Goal: Task Accomplishment & Management: Complete application form

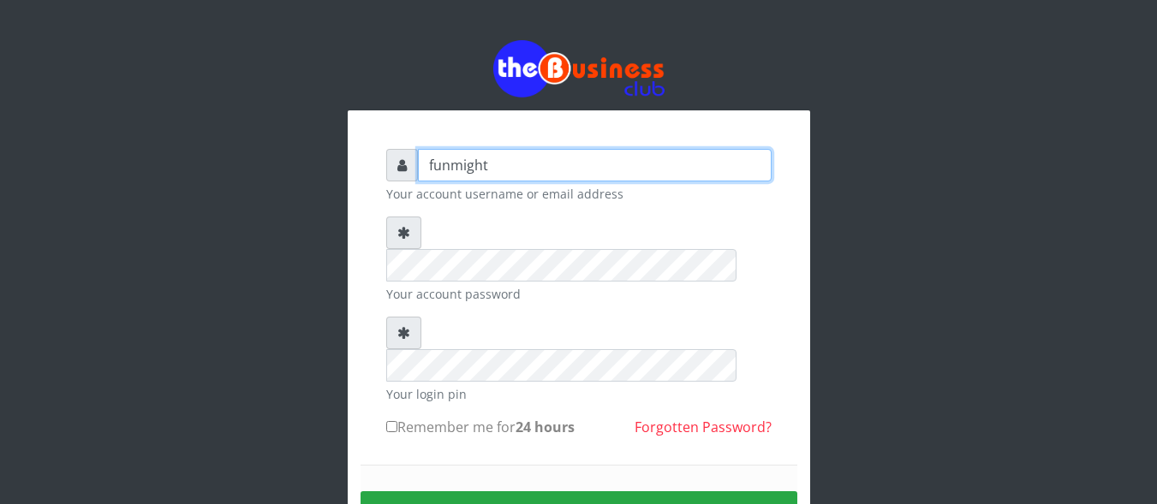
type input "funmight"
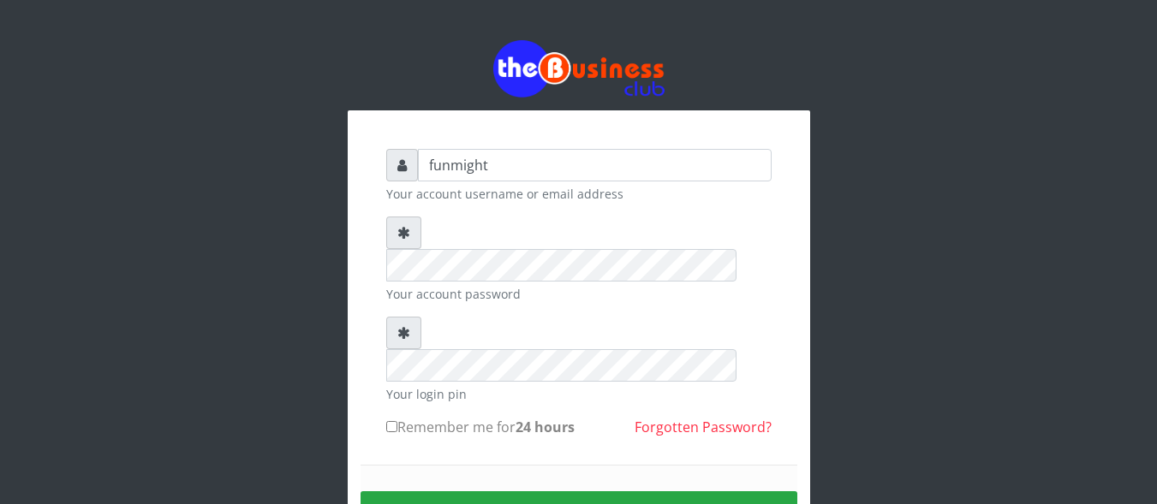
click at [391, 421] on input "Remember me for 24 hours" at bounding box center [391, 426] width 11 height 11
checkbox input "true"
click at [571, 491] on button "Sign in" at bounding box center [578, 513] width 437 height 44
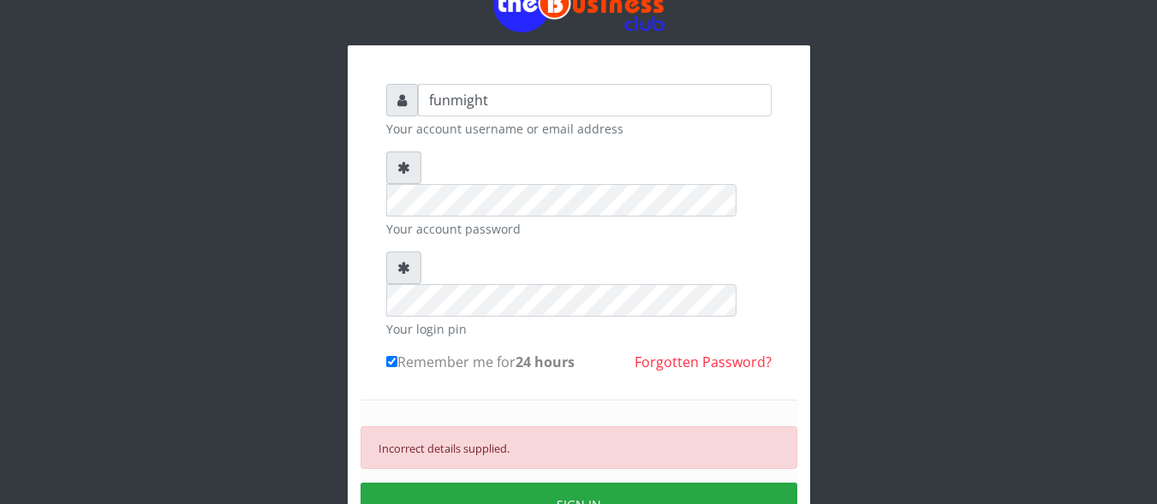
scroll to position [60, 0]
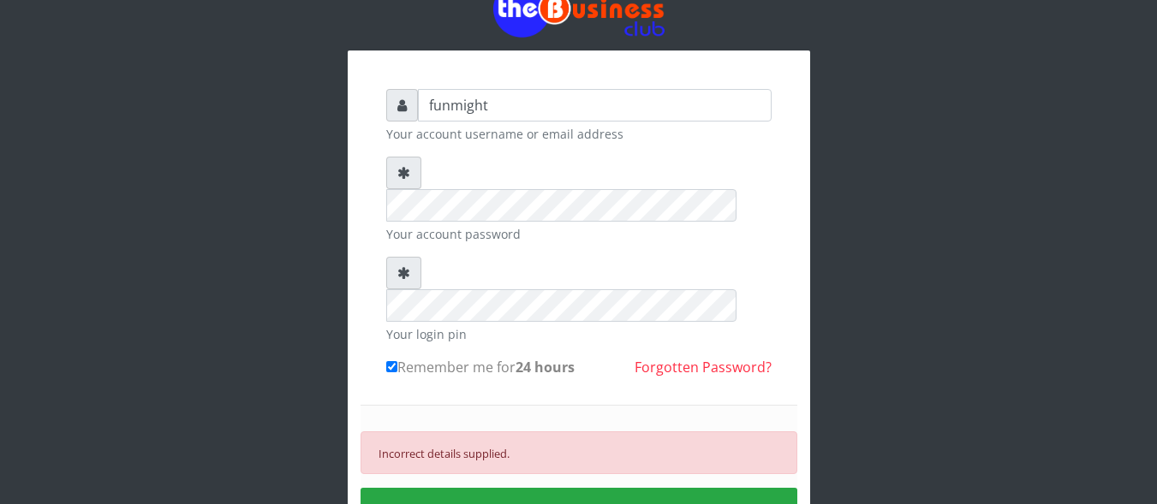
click at [731, 358] on link "Forgotten Password?" at bounding box center [702, 367] width 137 height 19
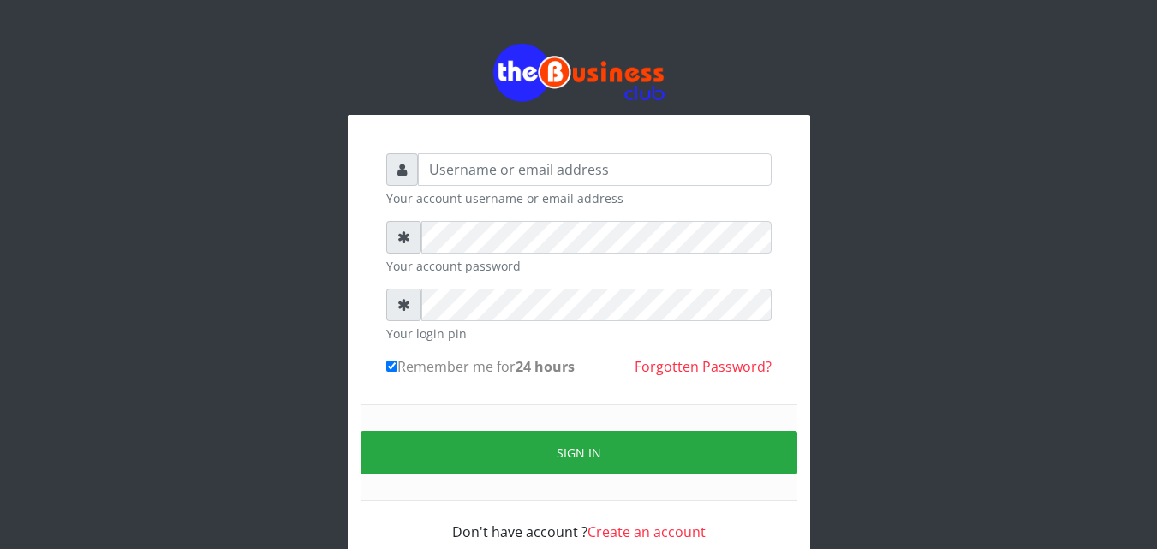
scroll to position [63, 0]
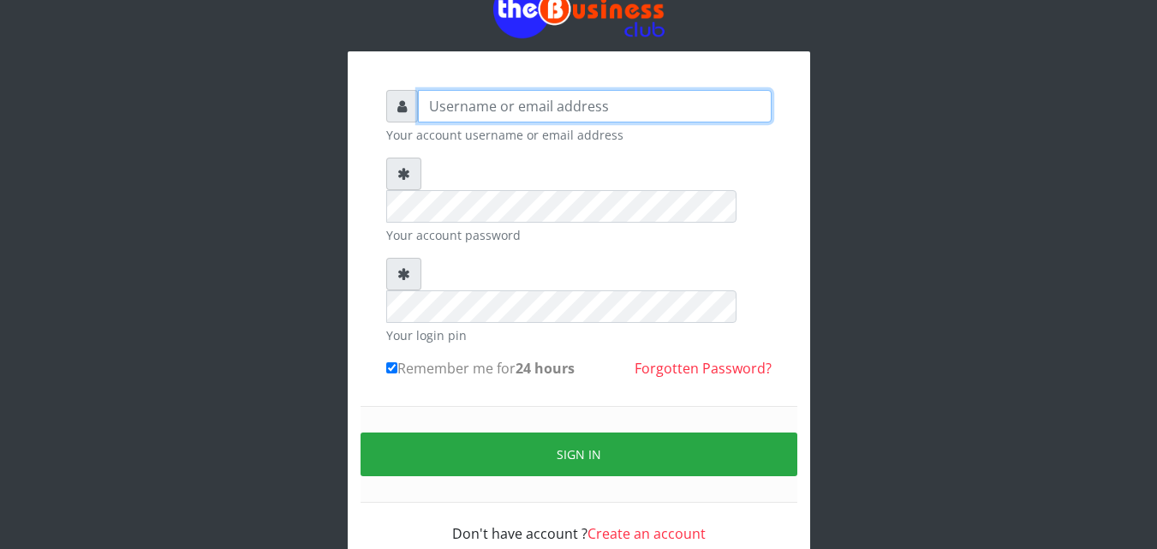
click at [519, 107] on input "text" at bounding box center [595, 106] width 354 height 33
type input "adejimifunmilola829@gmail.com"
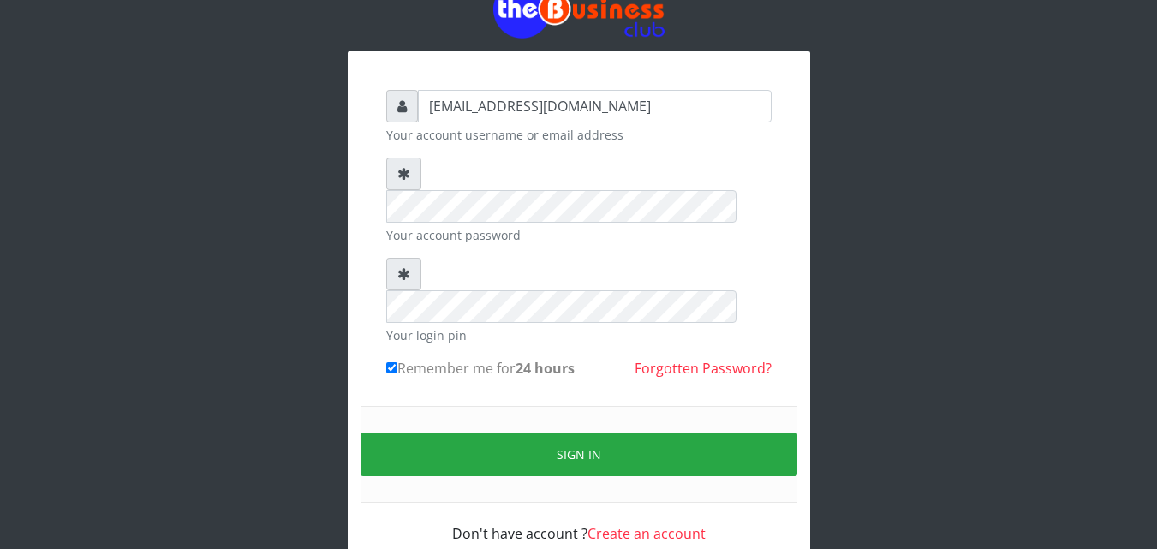
click at [685, 359] on link "Forgotten Password?" at bounding box center [702, 368] width 137 height 19
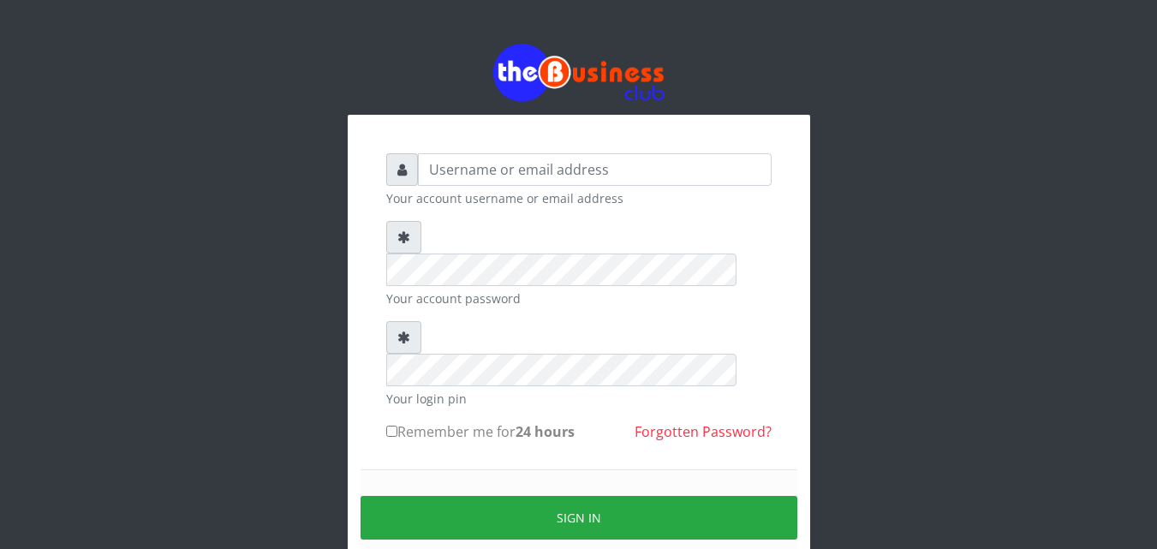
click at [679, 422] on link "Forgotten Password?" at bounding box center [702, 431] width 137 height 19
click at [491, 173] on input "text" at bounding box center [595, 169] width 354 height 33
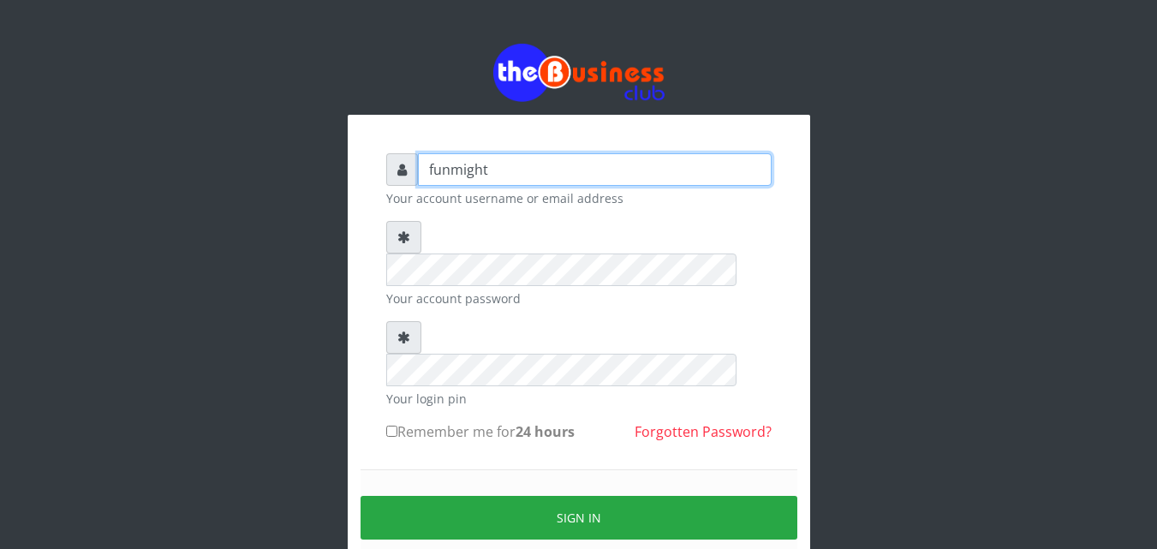
type input "funmight"
click at [390, 425] on input "Remember me for 24 hours" at bounding box center [391, 430] width 11 height 11
checkbox input "true"
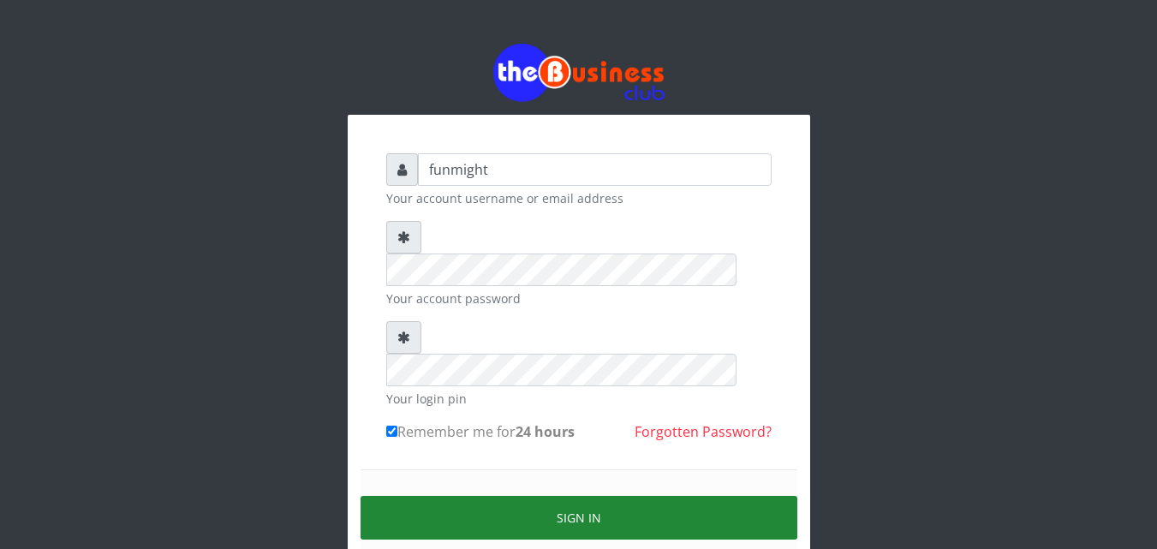
click at [572, 496] on button "Sign in" at bounding box center [578, 518] width 437 height 44
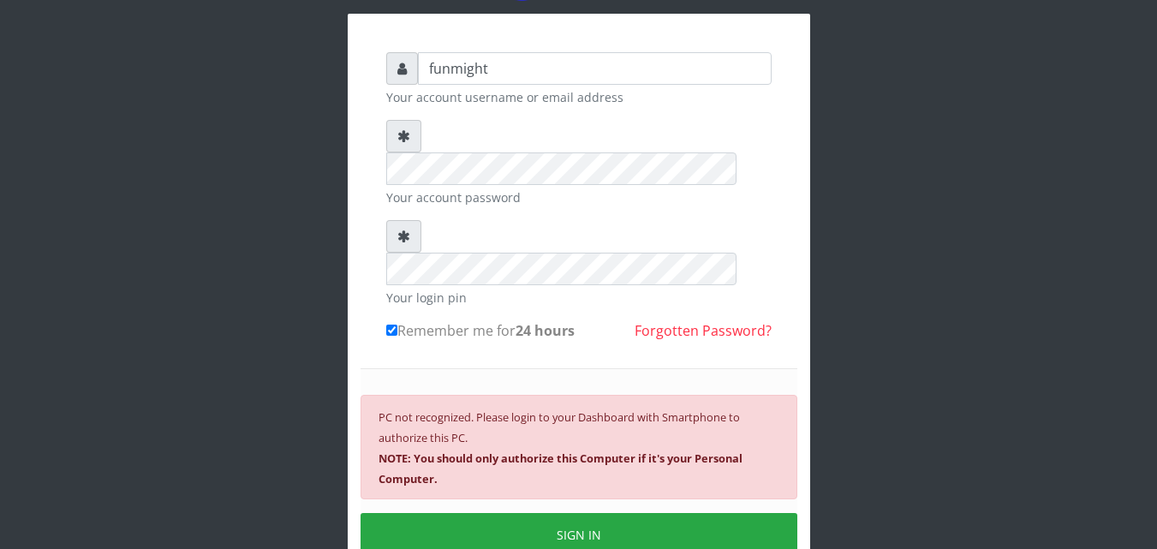
scroll to position [102, 0]
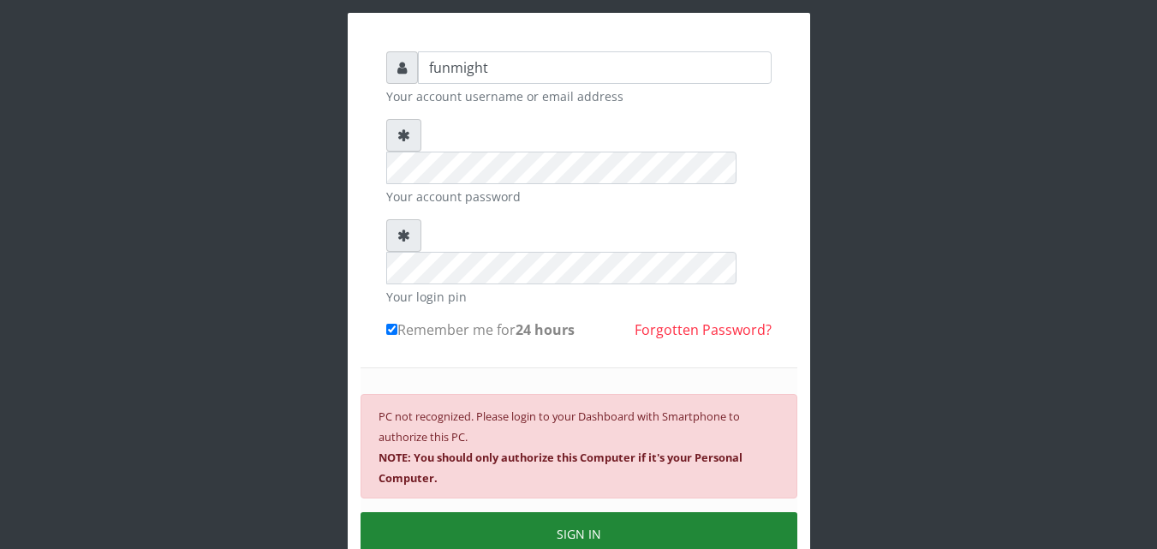
click at [645, 512] on button "SIGN IN" at bounding box center [578, 534] width 437 height 44
click at [589, 512] on button "SIGN IN" at bounding box center [578, 534] width 437 height 44
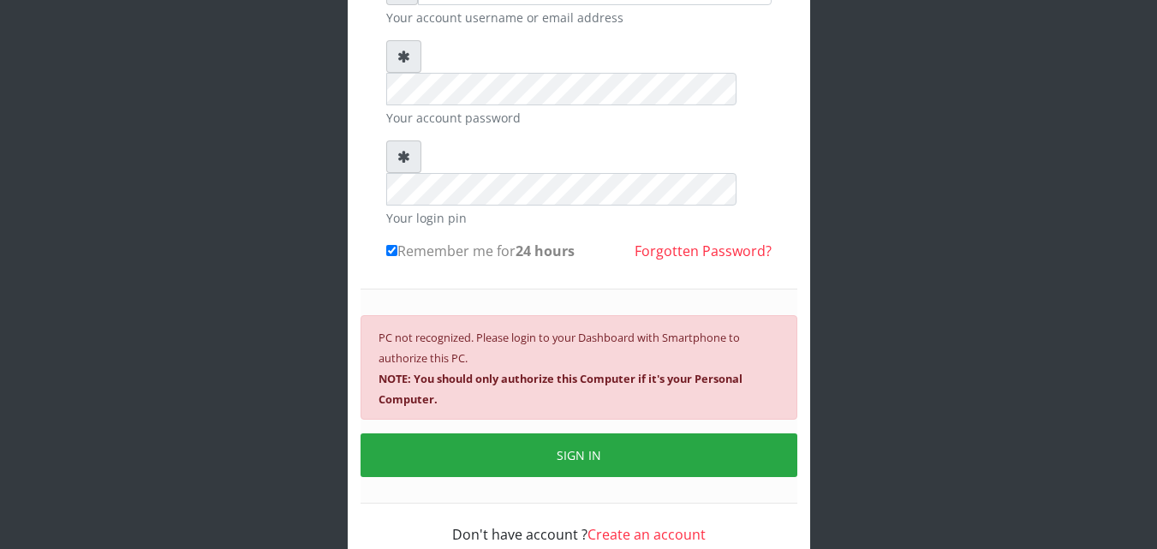
scroll to position [185, 0]
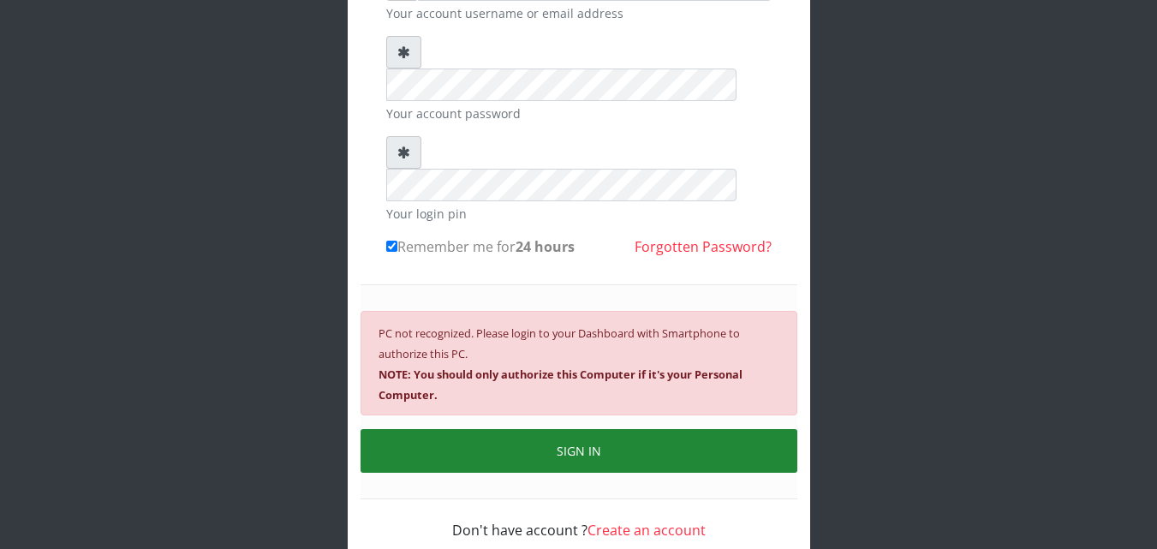
click at [529, 429] on button "SIGN IN" at bounding box center [578, 451] width 437 height 44
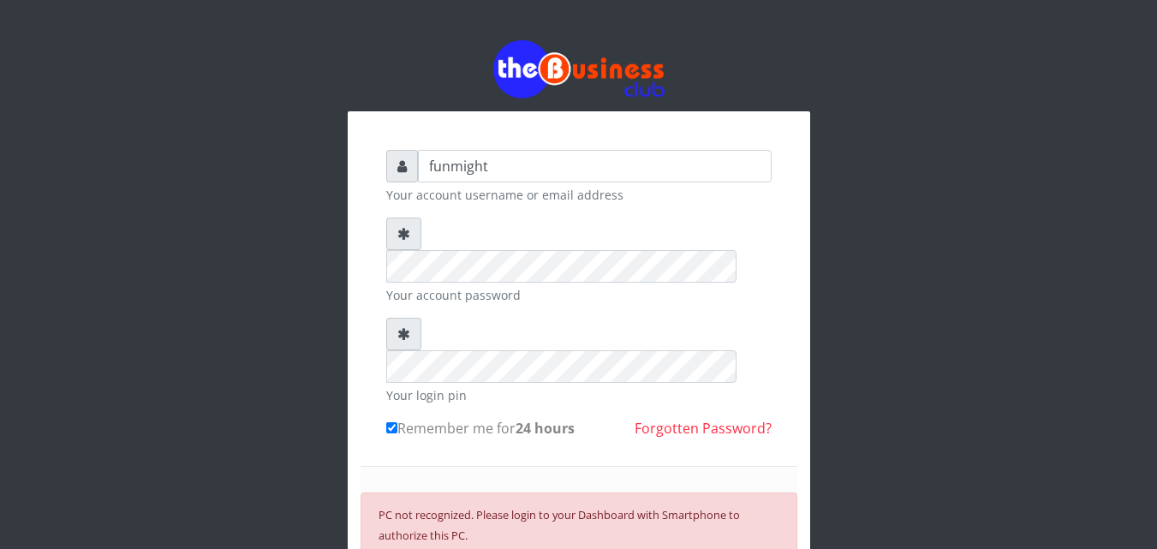
scroll to position [0, 0]
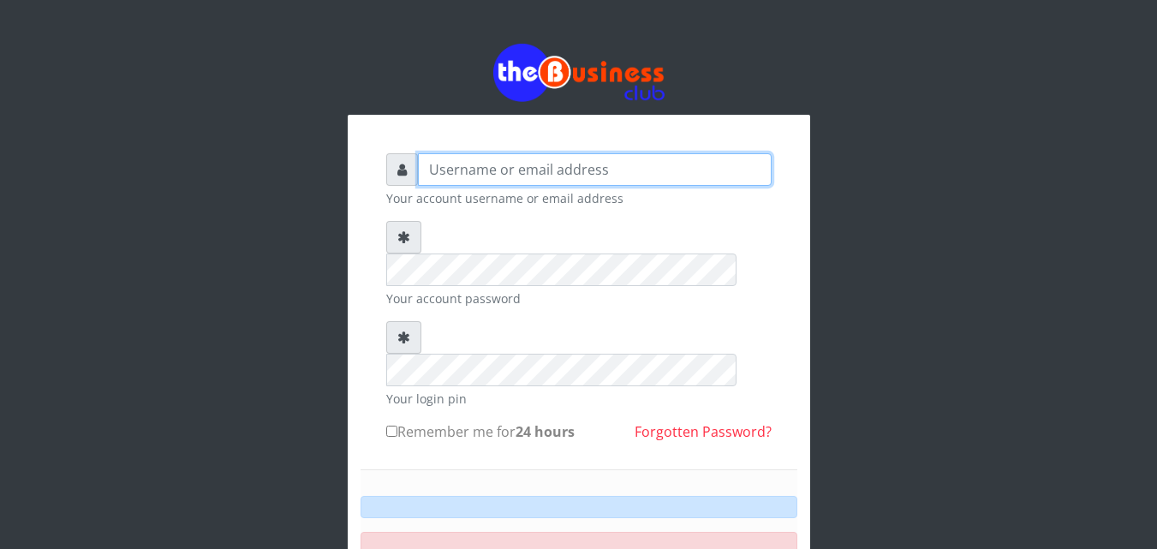
click at [469, 170] on input "text" at bounding box center [595, 169] width 354 height 33
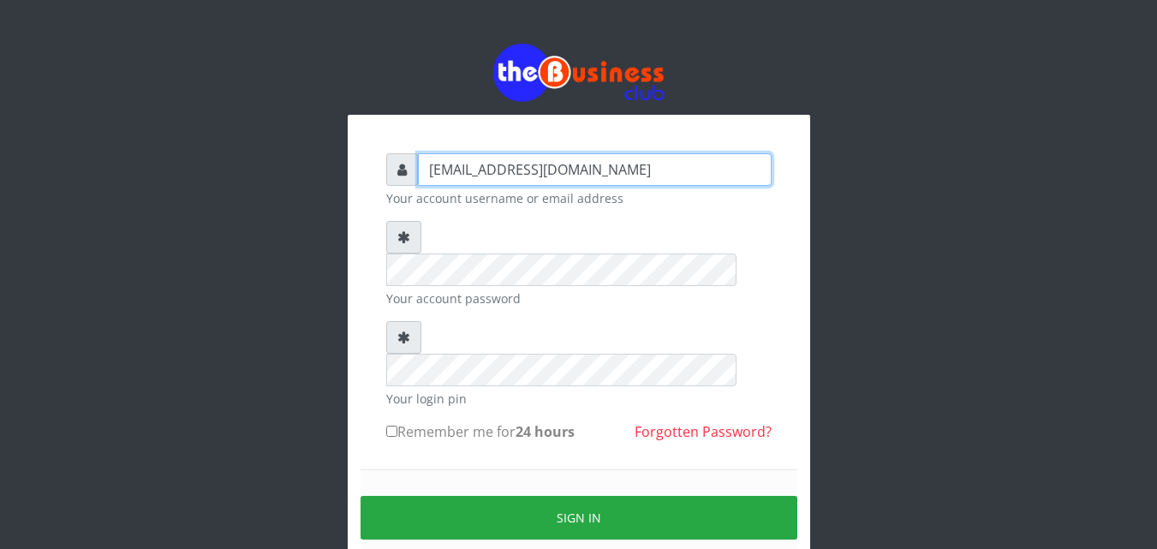
type input "[EMAIL_ADDRESS][DOMAIN_NAME]"
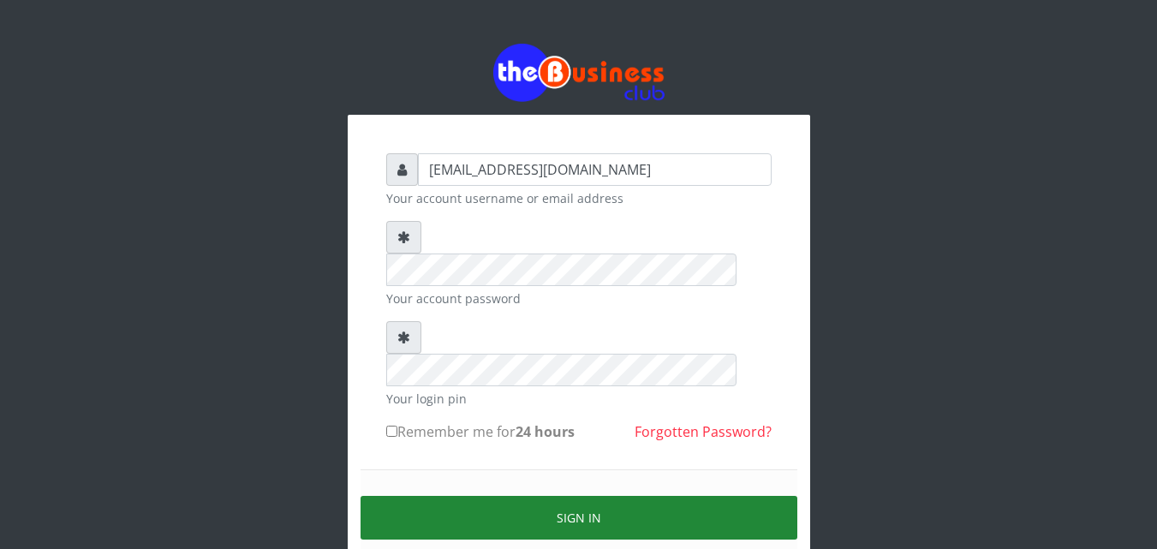
drag, startPoint x: 392, startPoint y: 366, endPoint x: 523, endPoint y: 434, distance: 147.4
click at [523, 434] on form "adejimifunmilola829@gmail.com Your account username or email address Your accou…" at bounding box center [578, 380] width 385 height 454
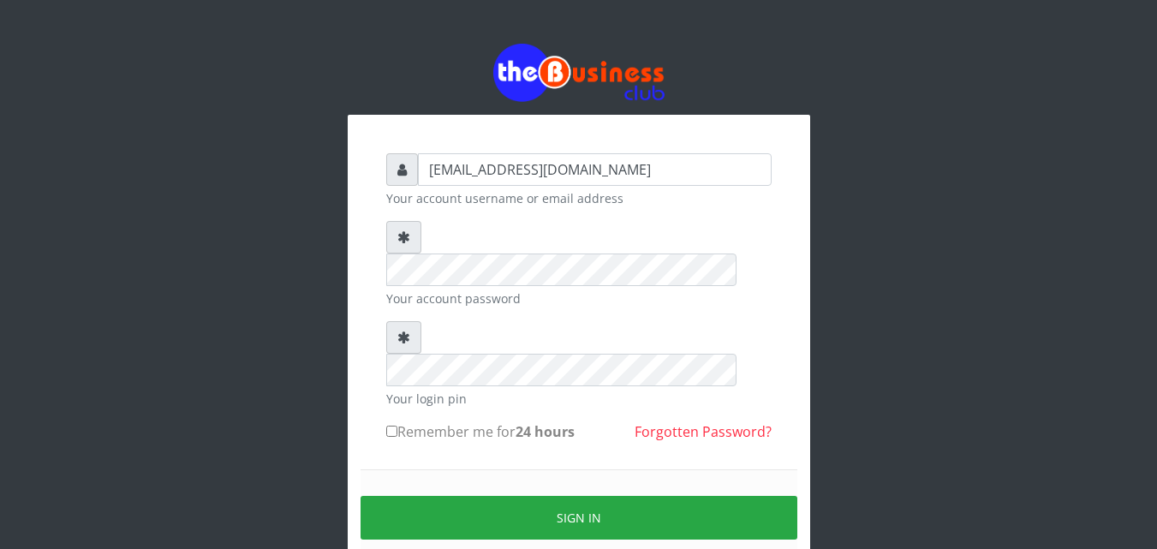
click at [390, 425] on input "Remember me for 24 hours" at bounding box center [391, 430] width 11 height 11
checkbox input "true"
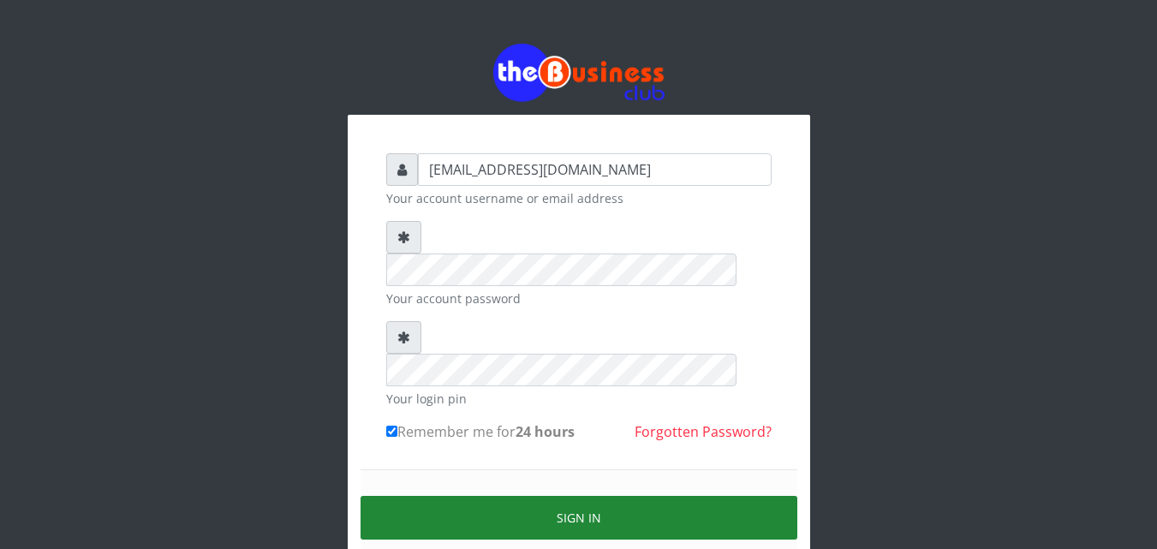
click at [522, 496] on button "Sign in" at bounding box center [578, 518] width 437 height 44
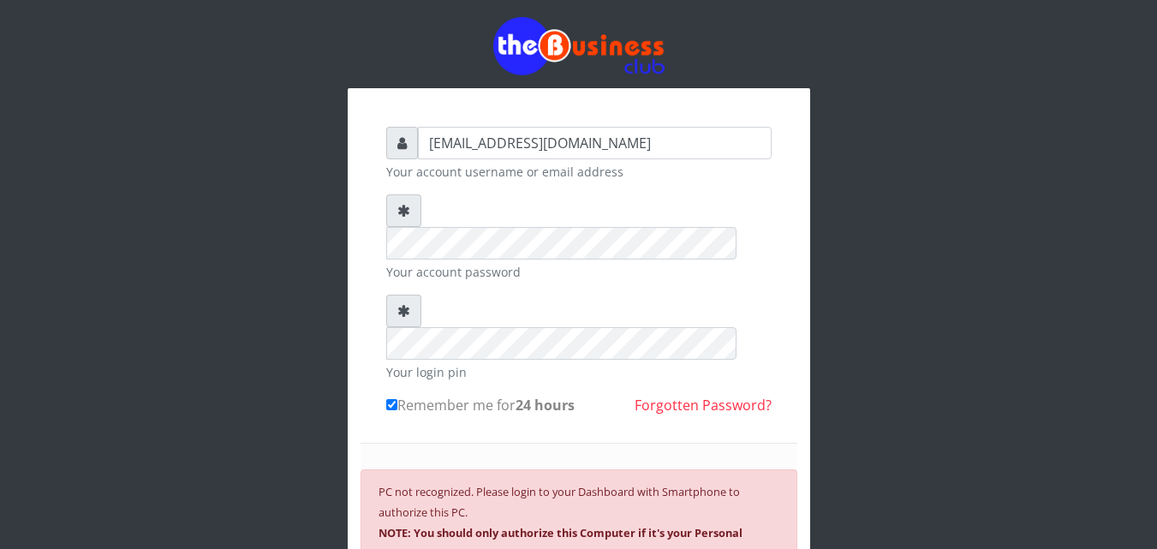
scroll to position [11, 0]
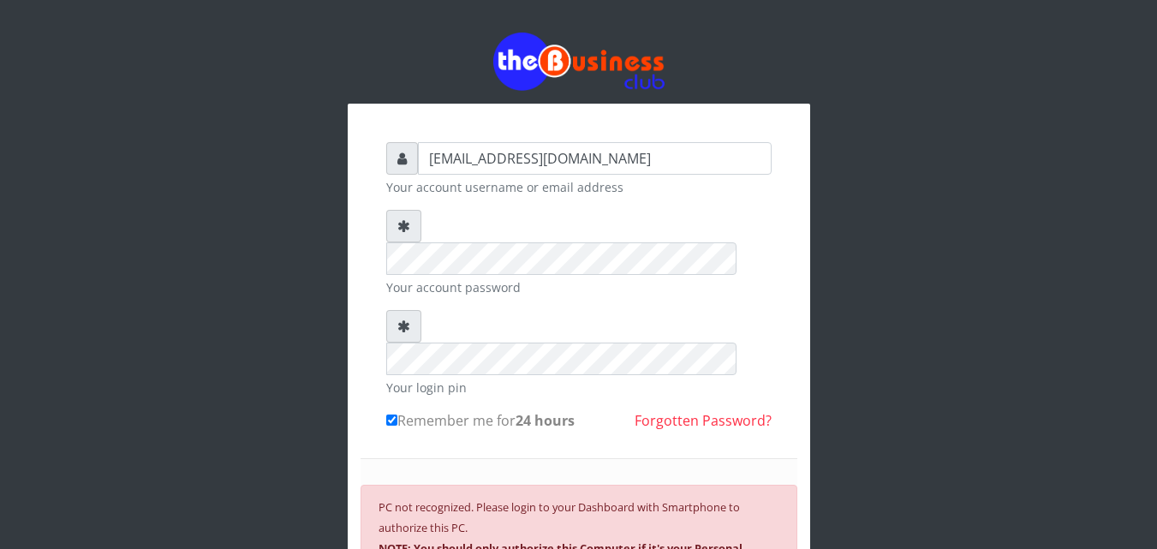
click at [204, 45] on div "adejimifunmilola829@gmail.com Your account username or email address Your accou…" at bounding box center [579, 388] width 976 height 799
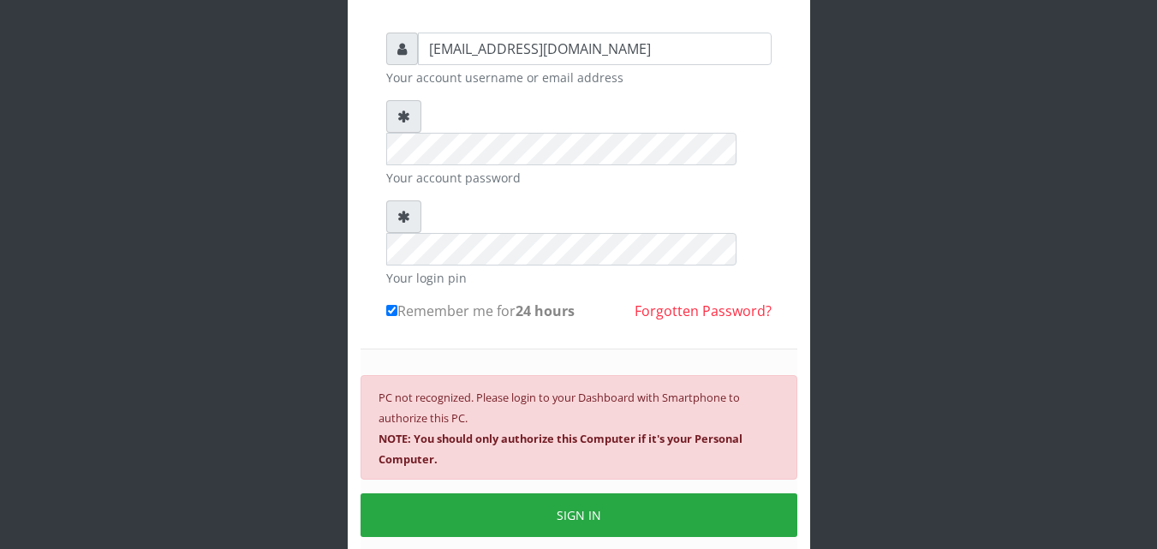
scroll to position [141, 0]
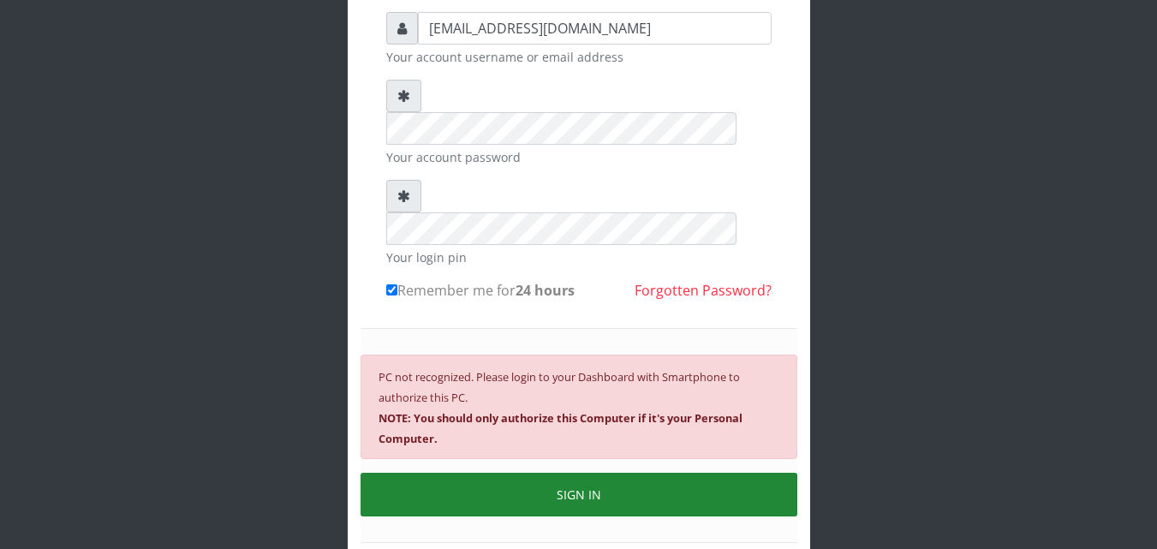
click at [664, 473] on button "SIGN IN" at bounding box center [578, 495] width 437 height 44
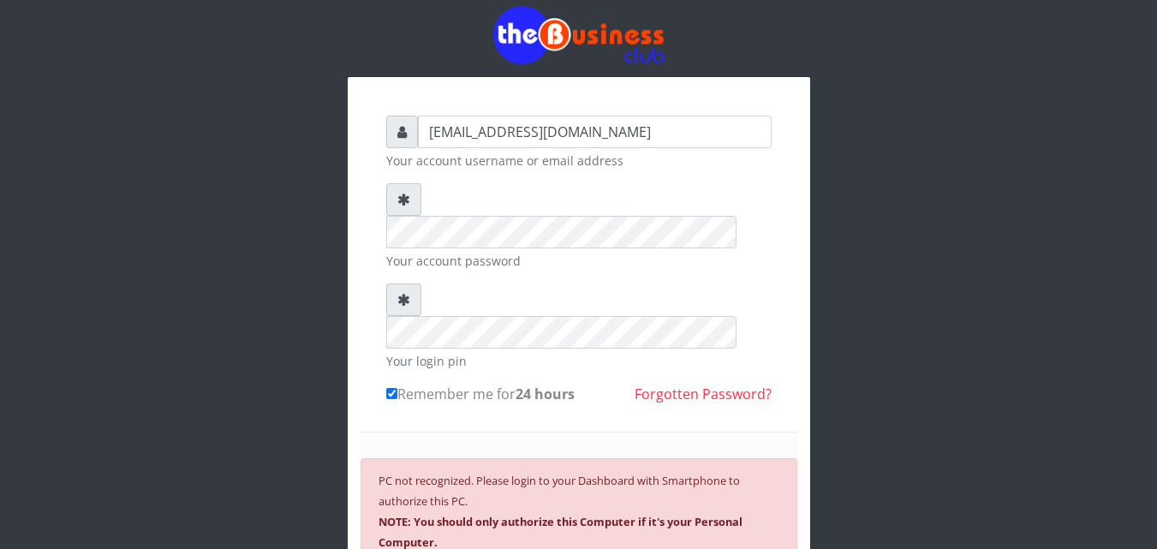
scroll to position [0, 0]
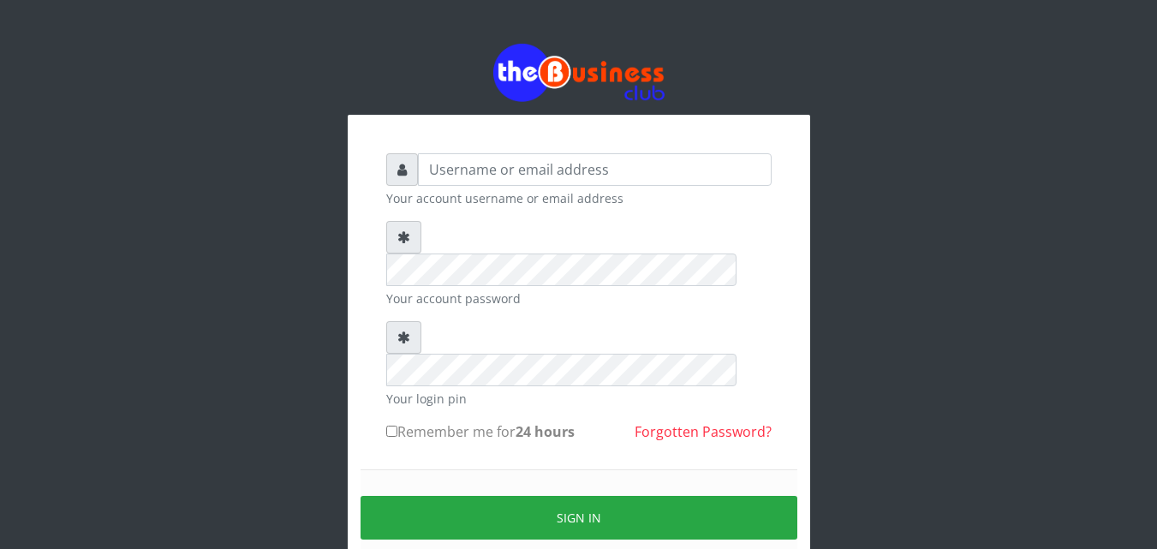
click at [785, 265] on div "Your account username or email address Your account password Your login pin Rem…" at bounding box center [579, 376] width 462 height 522
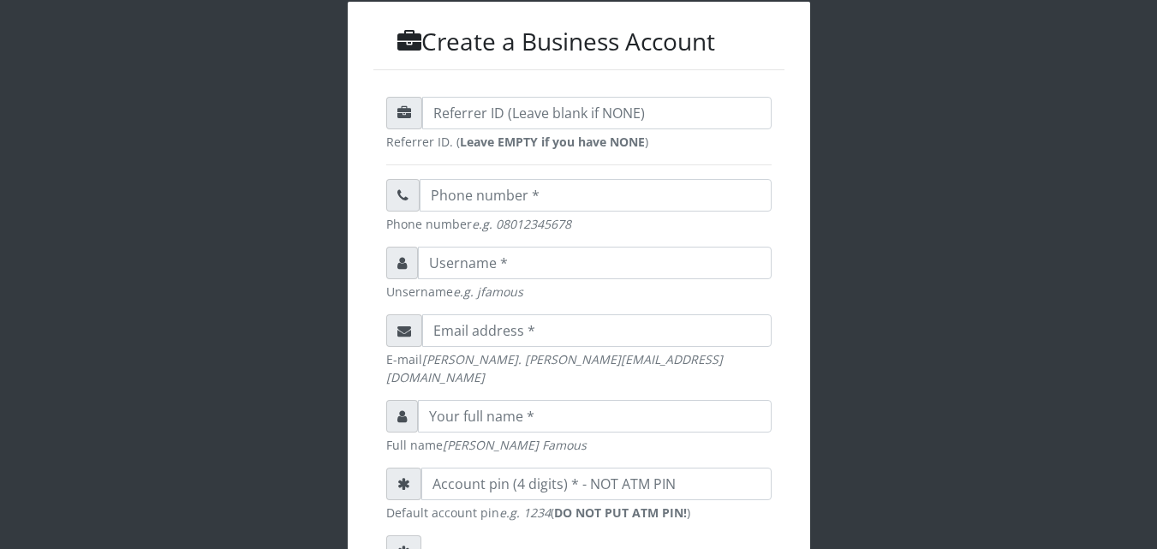
scroll to position [187, 0]
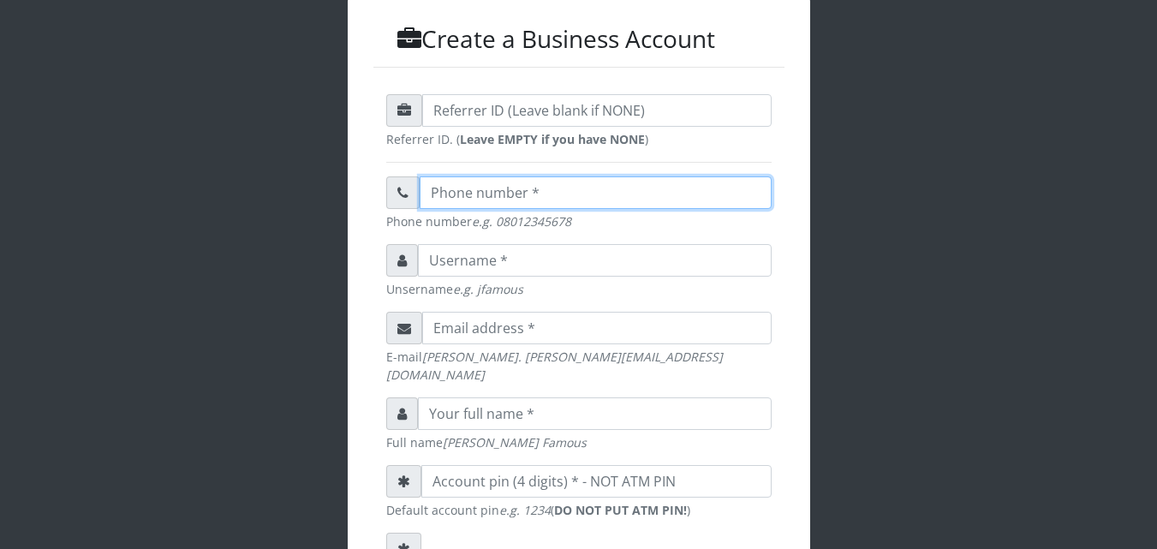
click at [511, 195] on input "text" at bounding box center [596, 192] width 352 height 33
type input "08035141597"
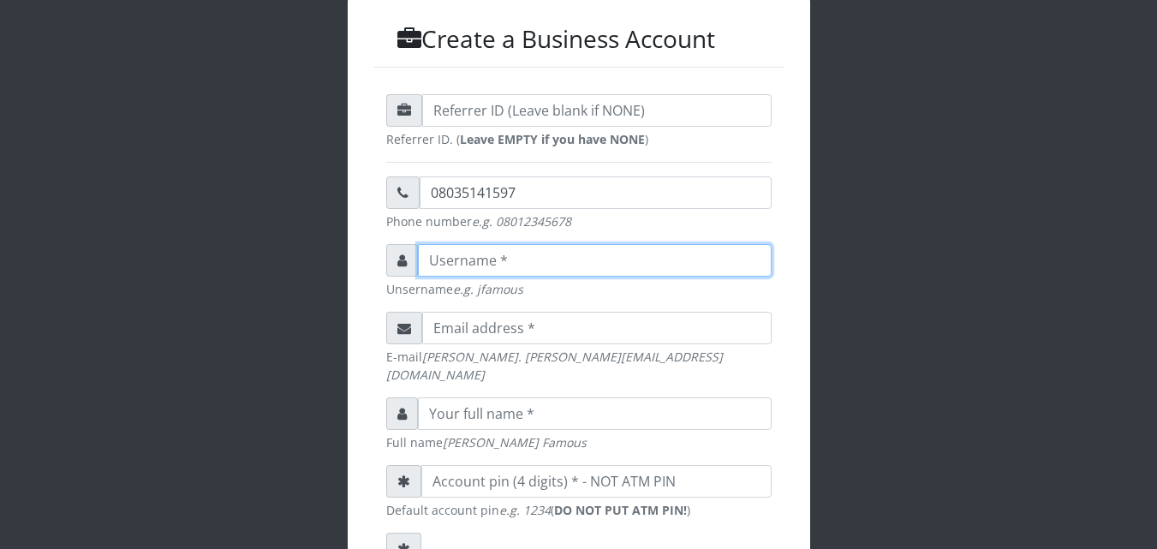
click at [472, 261] on input "text" at bounding box center [595, 260] width 354 height 33
type input "funmight"
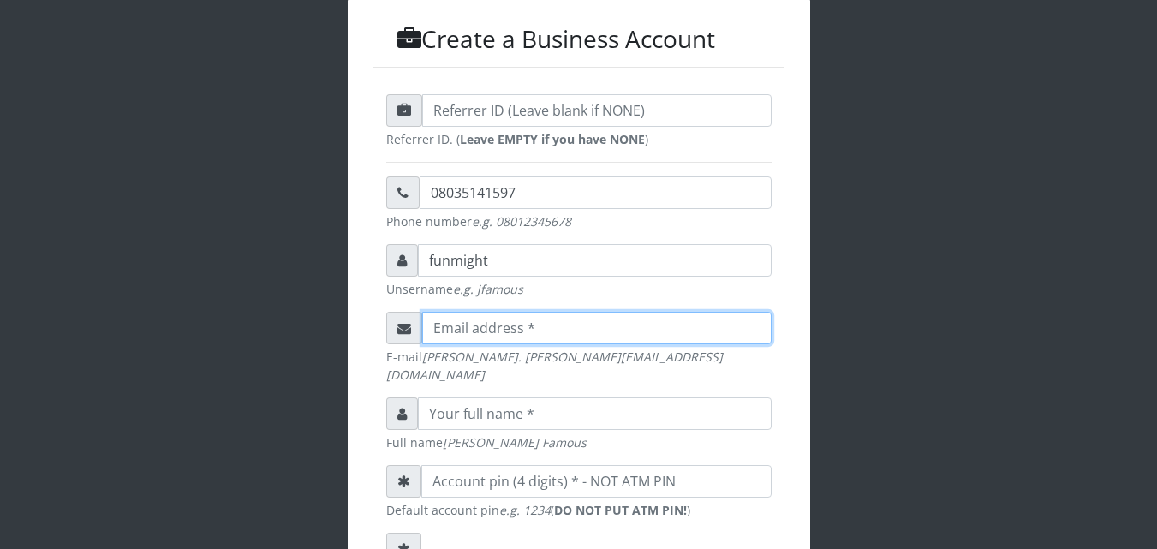
click at [454, 332] on input "email" at bounding box center [596, 328] width 349 height 33
type input "[EMAIL_ADDRESS][DOMAIN_NAME]"
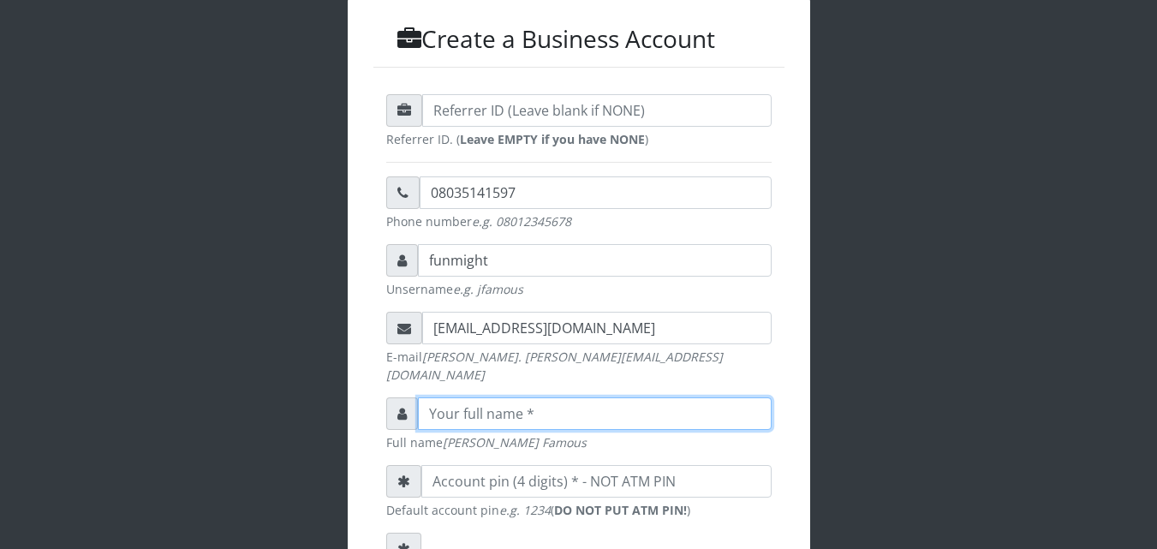
click at [467, 398] on input "text" at bounding box center [595, 413] width 354 height 33
type input "[PERSON_NAME]"
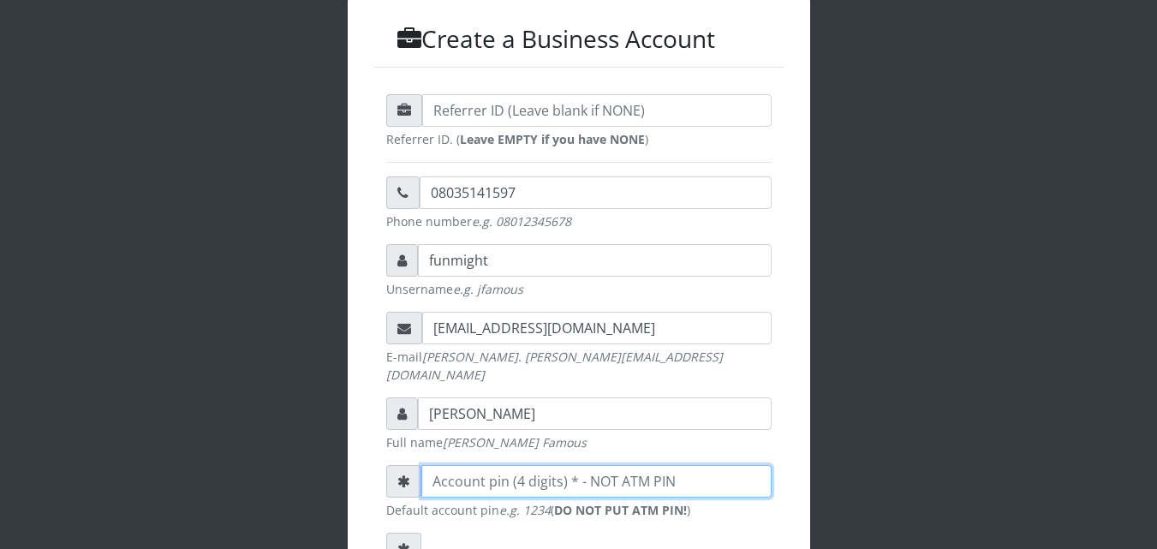
click at [464, 468] on input "number" at bounding box center [596, 481] width 350 height 33
type input "232423"
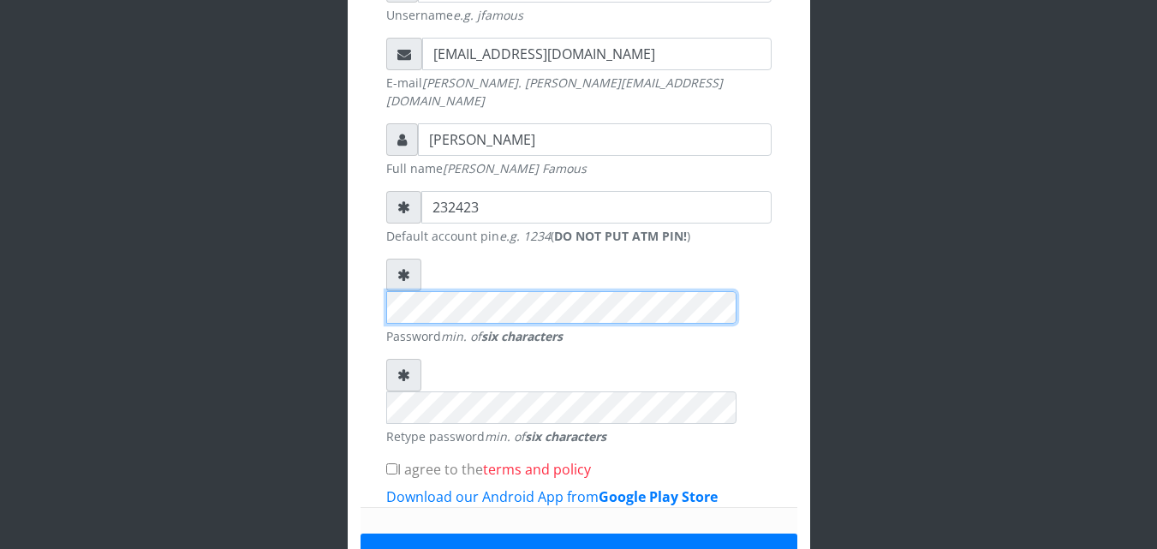
scroll to position [463, 0]
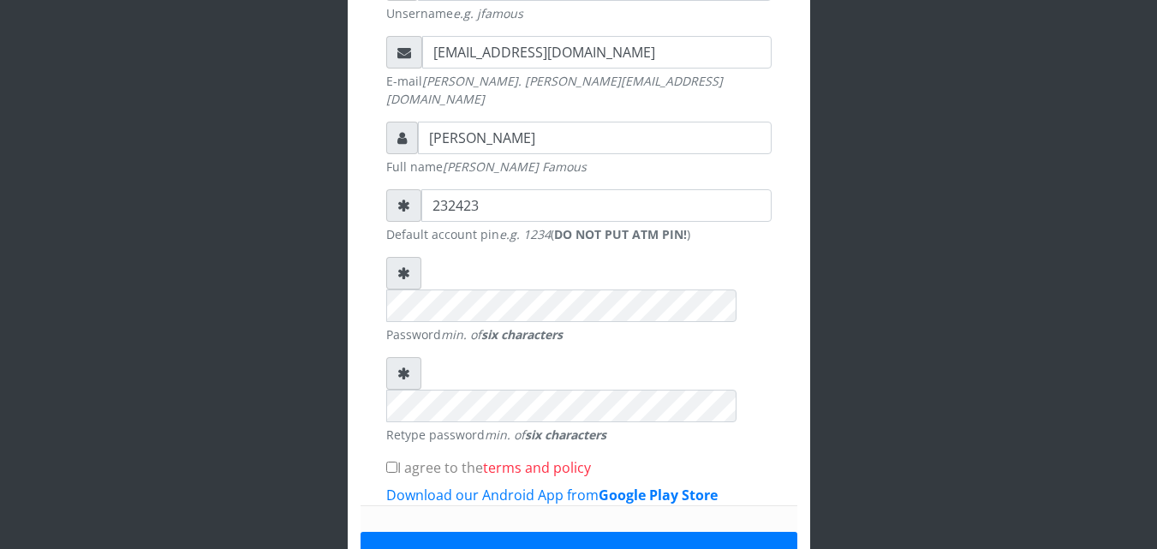
click at [394, 461] on input "I agree to the terms and policy" at bounding box center [391, 466] width 11 height 11
checkbox input "true"
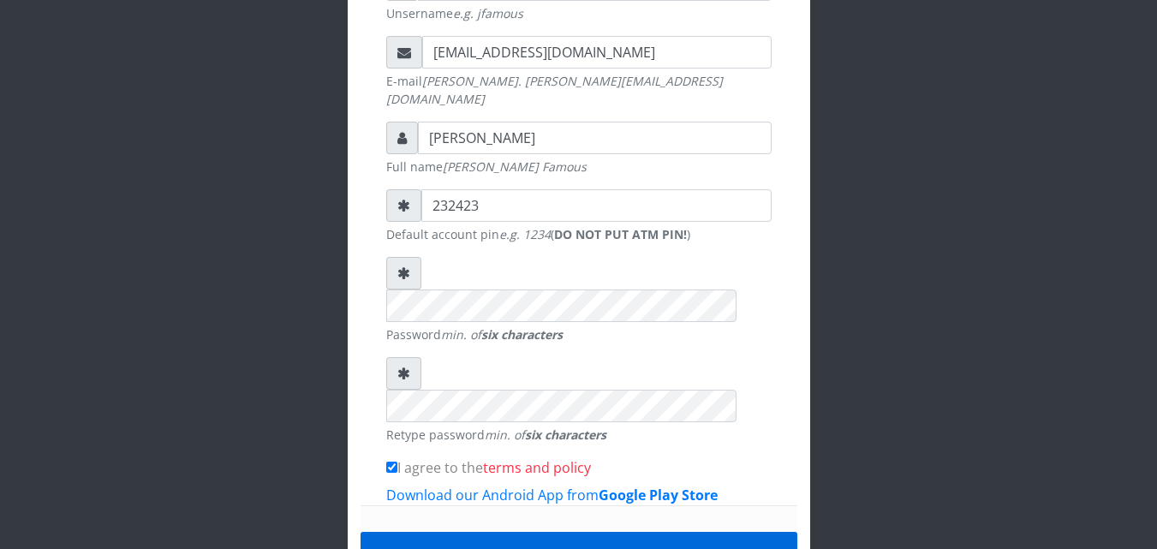
click at [538, 532] on button "Register" at bounding box center [578, 554] width 437 height 44
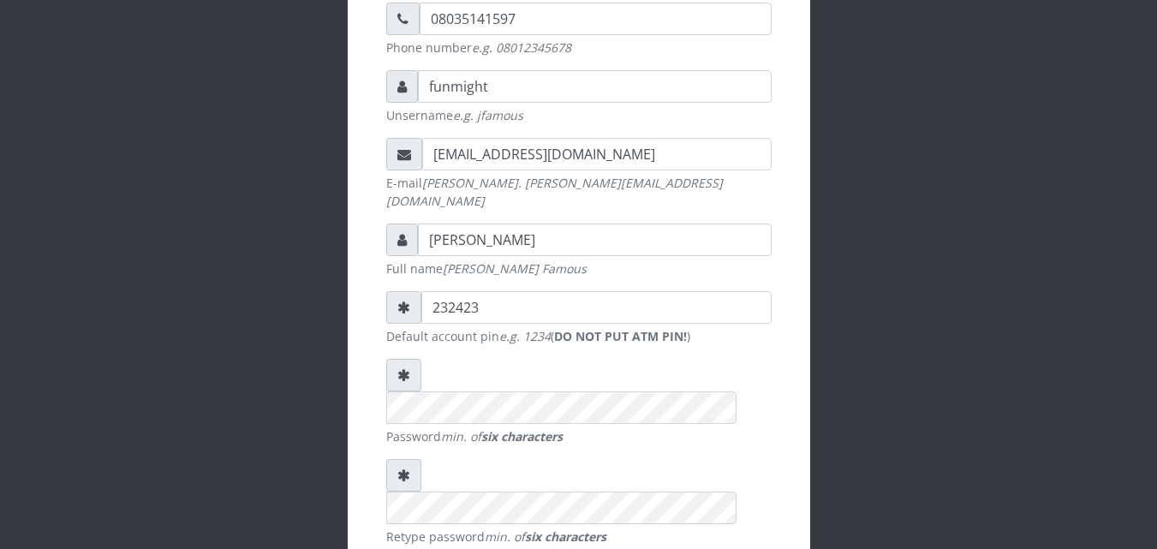
scroll to position [358, 0]
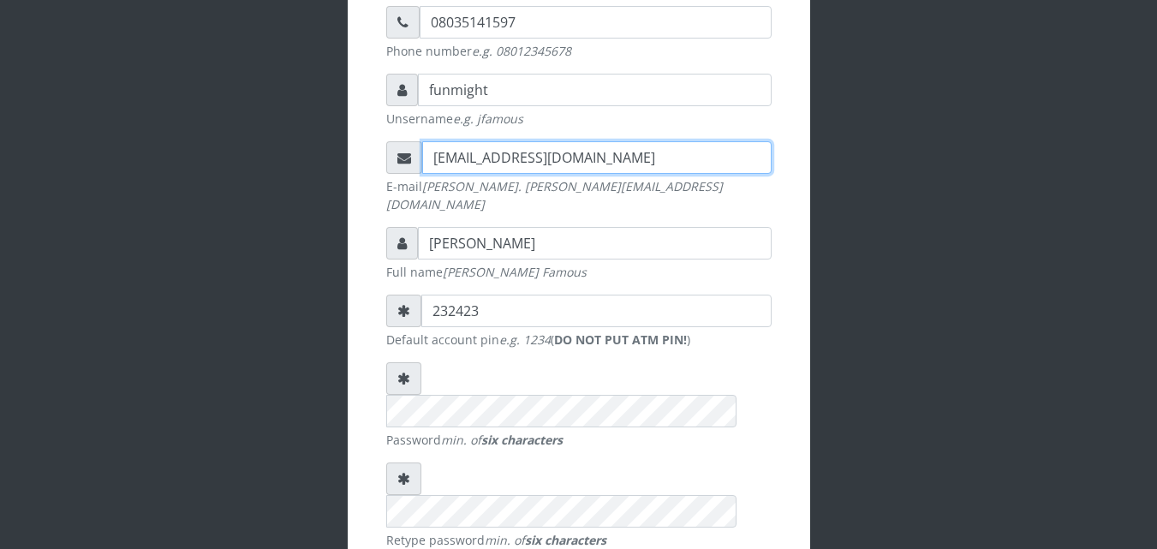
click at [634, 152] on input "[EMAIL_ADDRESS][DOMAIN_NAME]" at bounding box center [596, 157] width 349 height 33
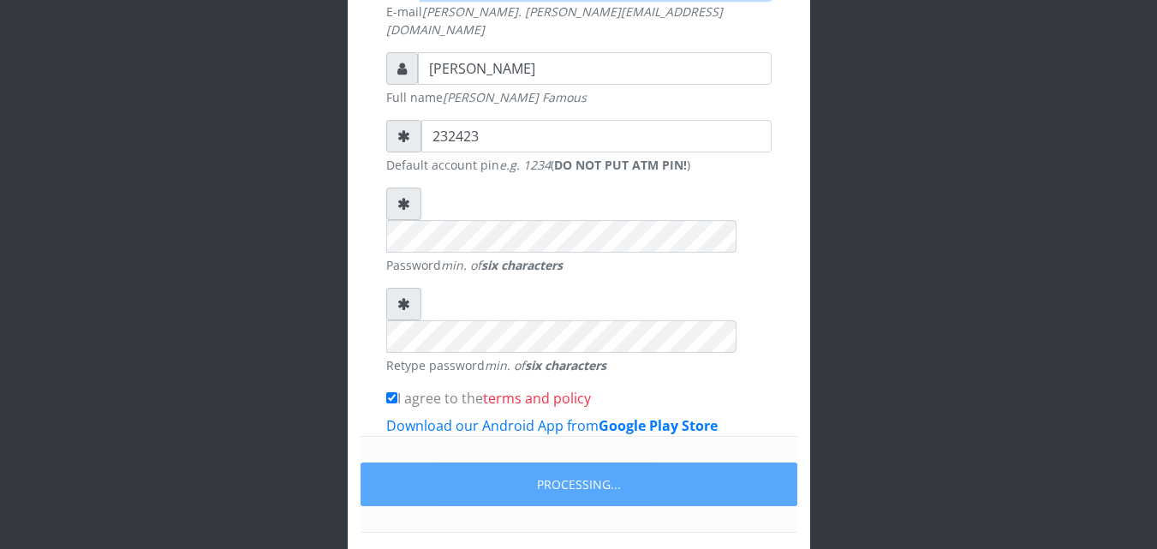
scroll to position [549, 0]
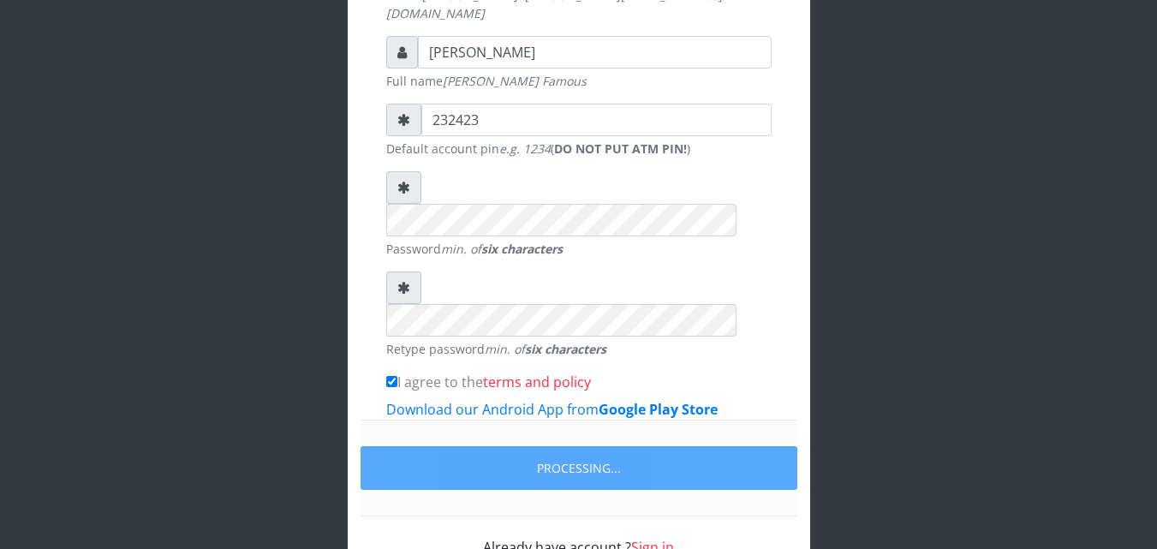
click at [843, 289] on div "Create a Business Account Referrer ID. ( Leave EMPTY if you have NONE ) 0803514…" at bounding box center [579, 41] width 976 height 1181
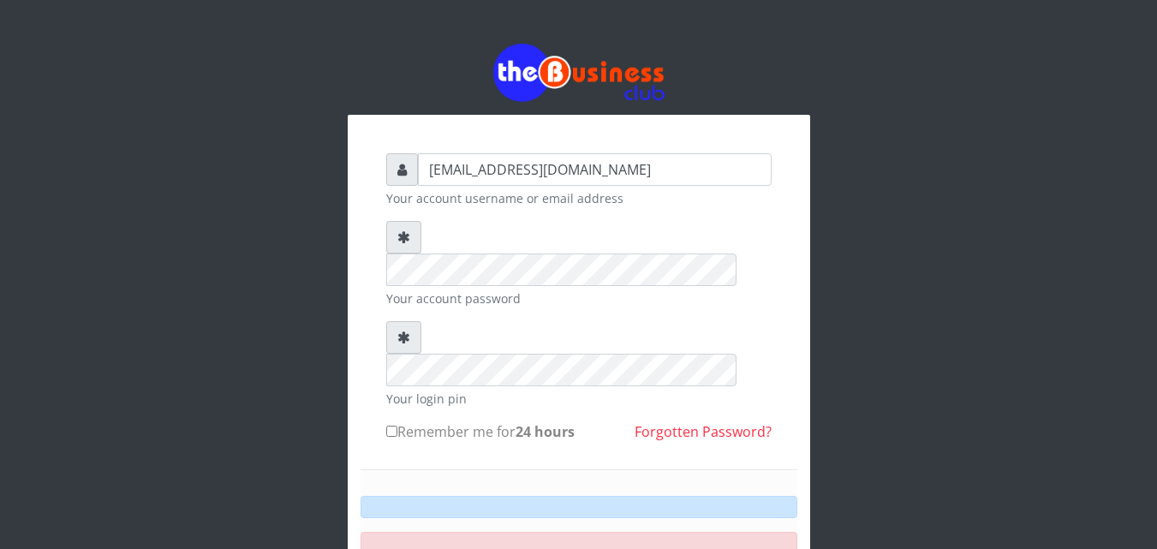
type input "[EMAIL_ADDRESS][DOMAIN_NAME]"
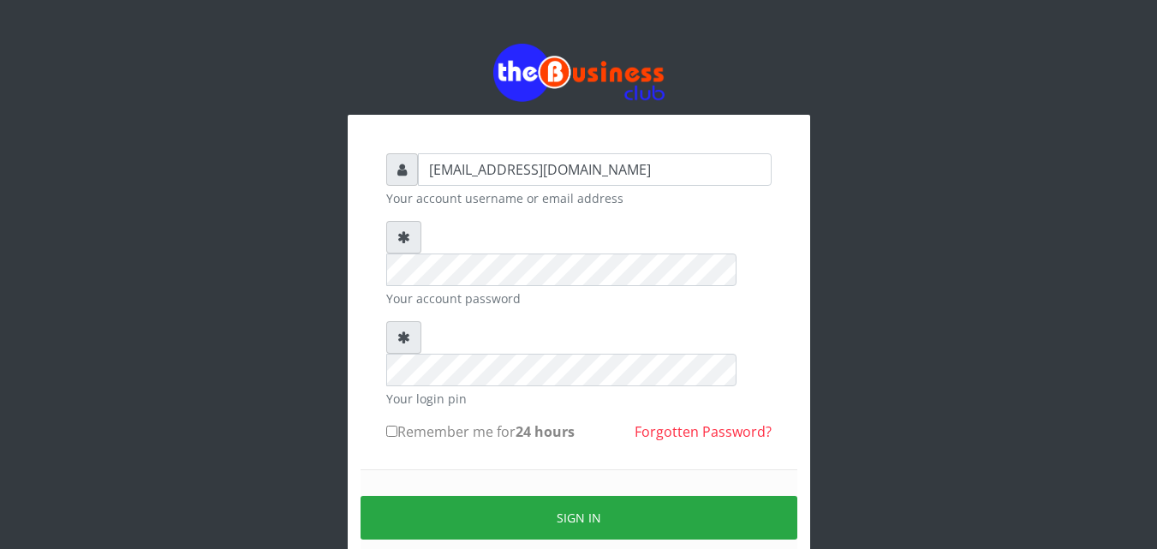
click at [387, 425] on input "Remember me for 24 hours" at bounding box center [391, 430] width 11 height 11
checkbox input "true"
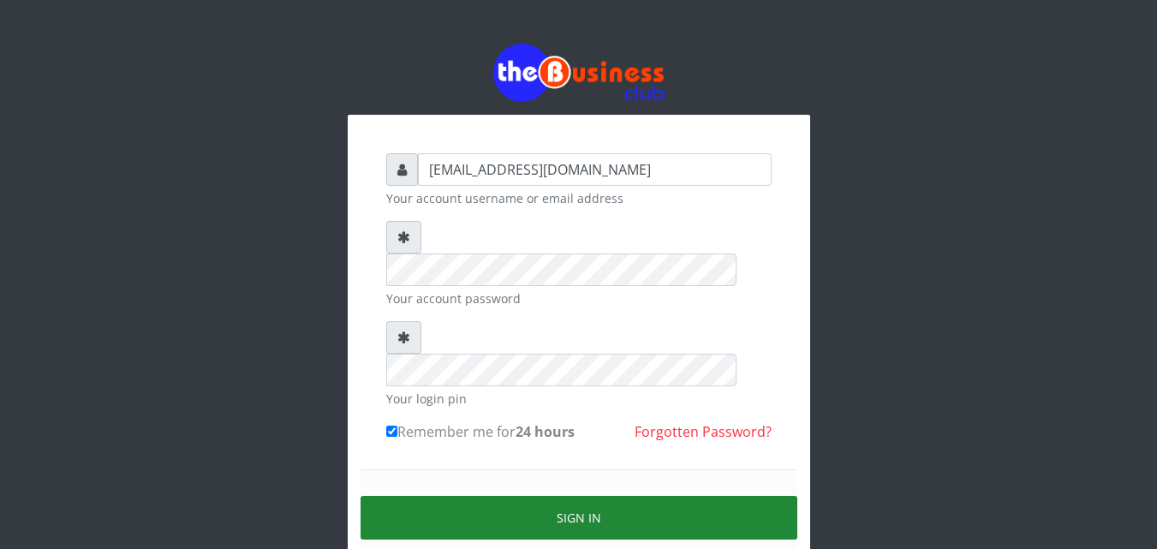
click at [531, 496] on button "Sign in" at bounding box center [578, 518] width 437 height 44
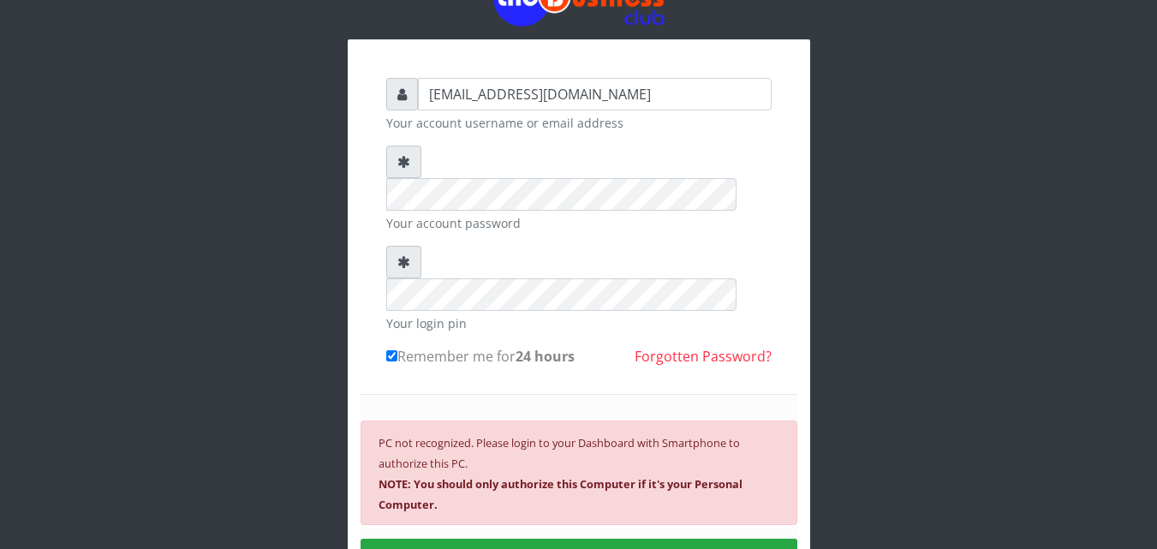
scroll to position [74, 0]
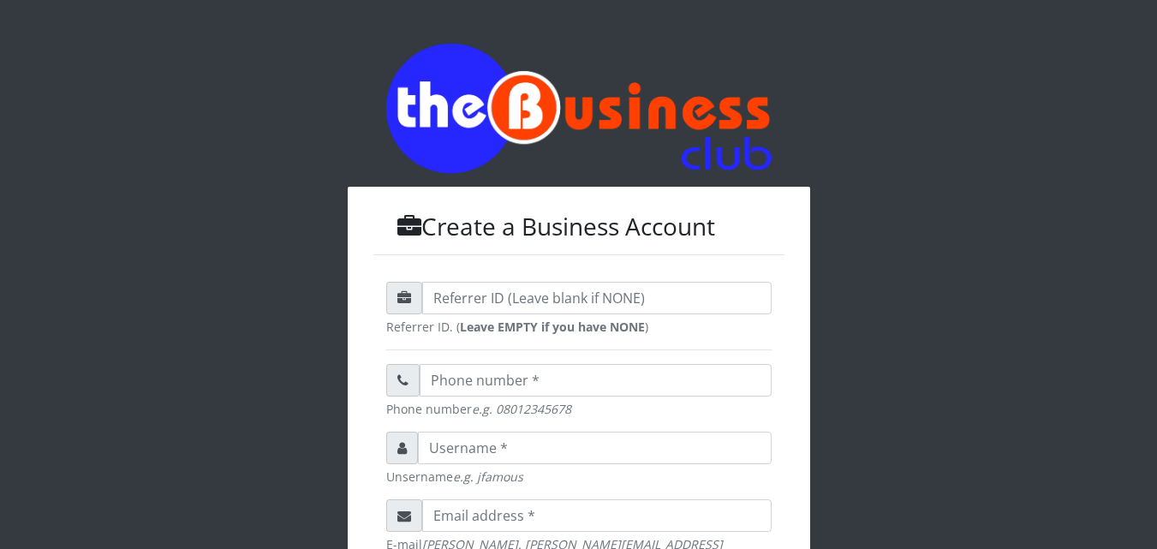
scroll to position [548, 0]
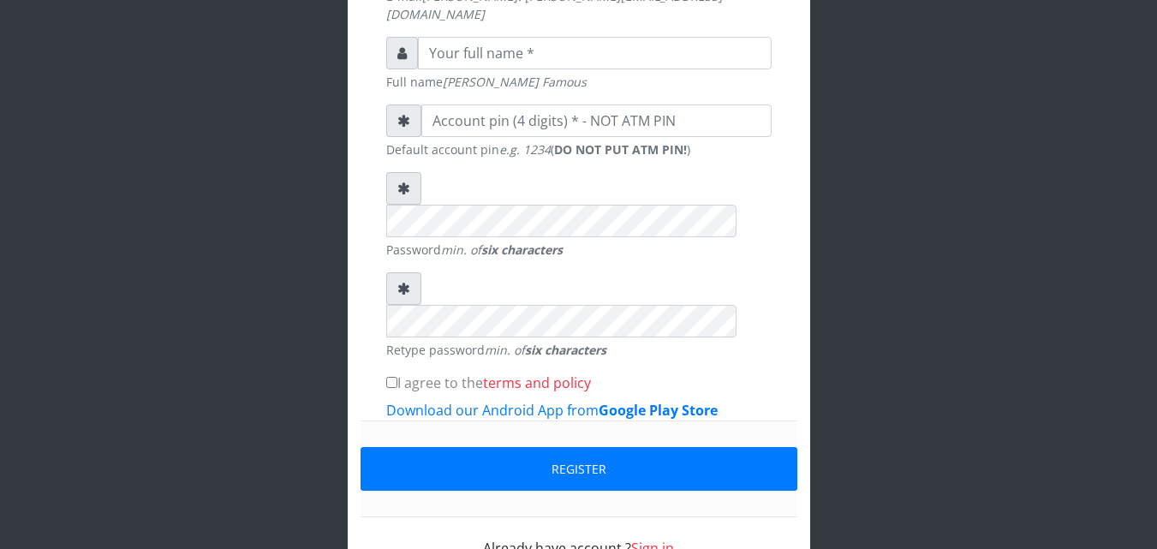
drag, startPoint x: 0, startPoint y: 0, endPoint x: 781, endPoint y: 199, distance: 805.9
click at [781, 199] on div "Referrer ID. ( Leave EMPTY if you have NONE ) Phone number e.g. [PHONE_NUMBER] …" at bounding box center [578, 146] width 411 height 850
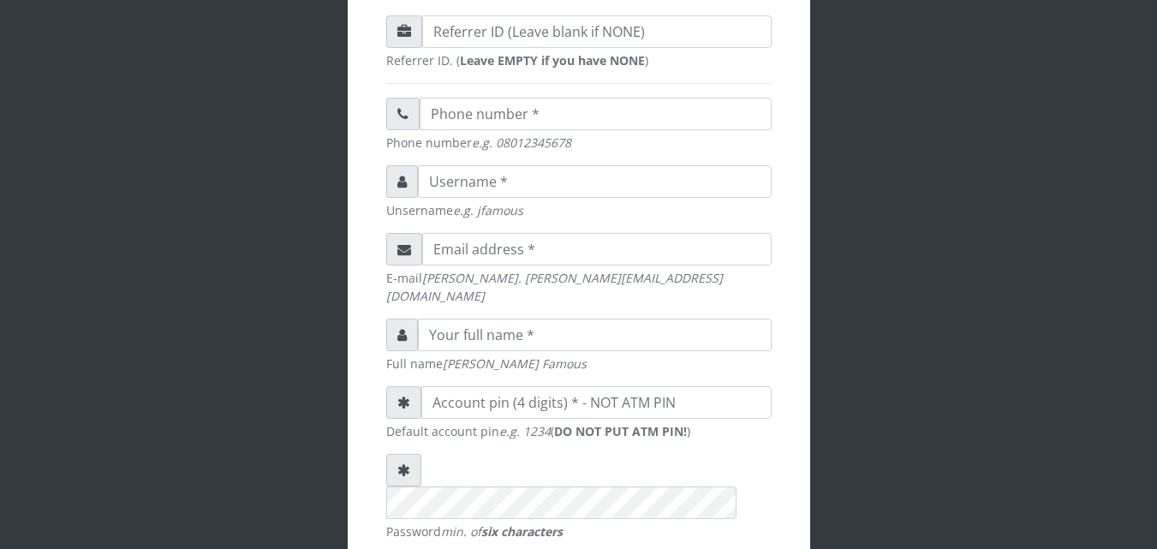
scroll to position [245, 0]
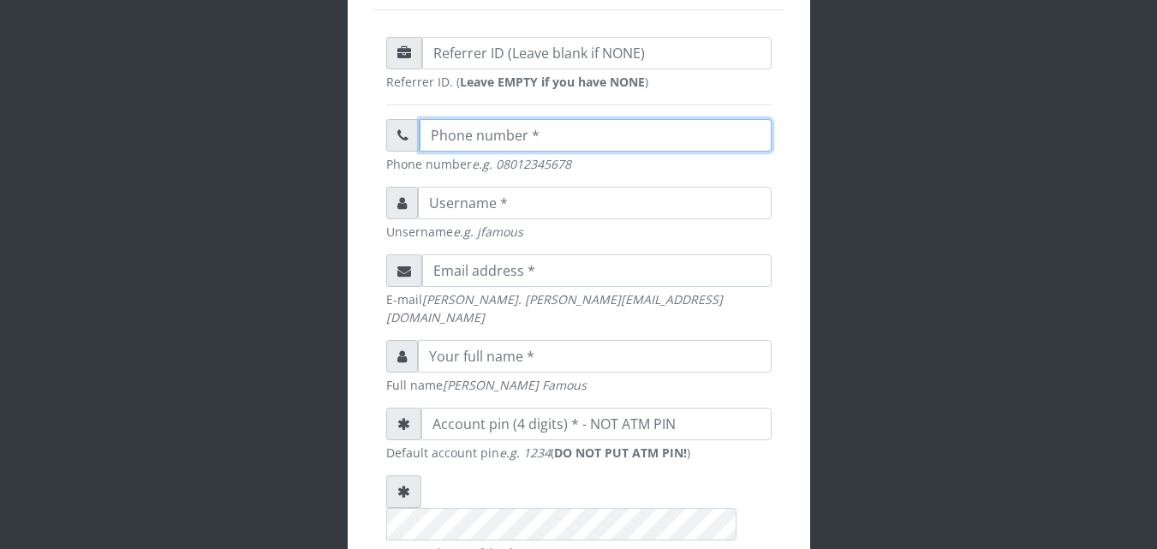
click at [632, 134] on input "text" at bounding box center [596, 135] width 352 height 33
type input "08035141597"
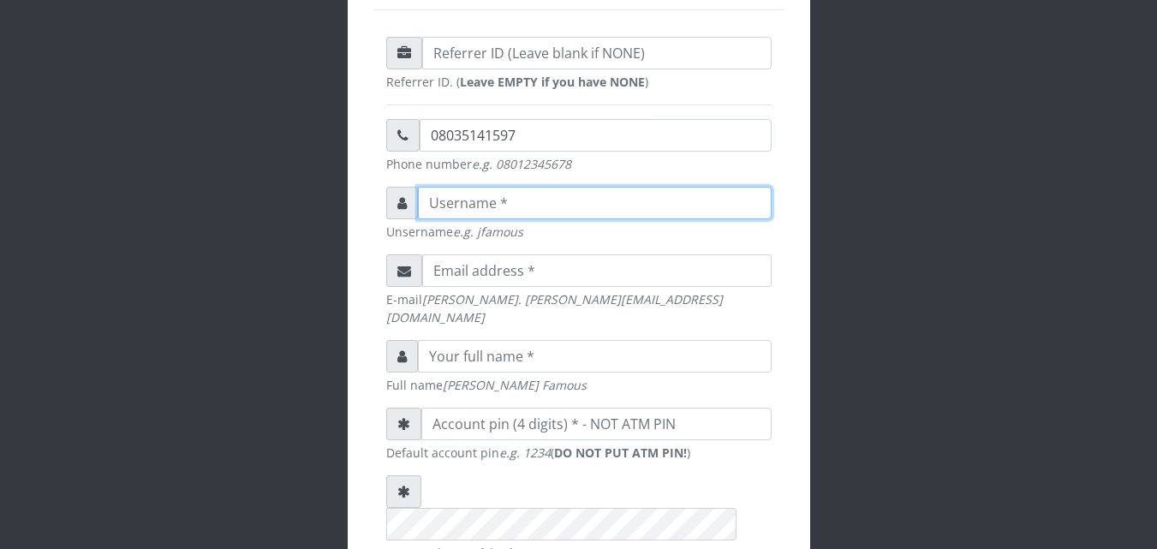
click at [547, 202] on input "text" at bounding box center [595, 203] width 354 height 33
type input "funmight"
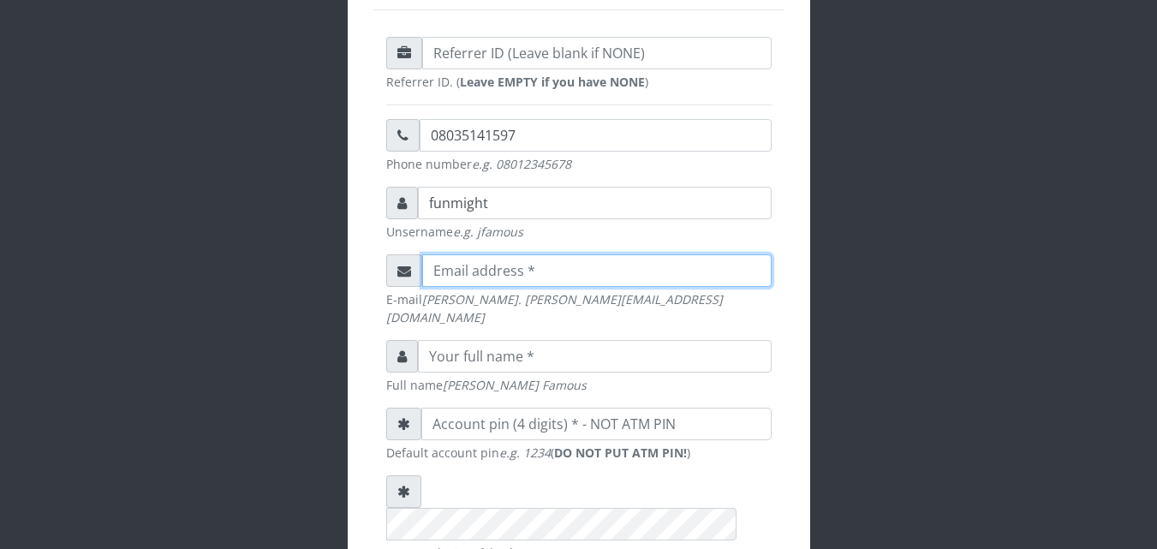
click at [467, 276] on input "email" at bounding box center [596, 270] width 349 height 33
paste input "[EMAIL_ADDRESS][DOMAIN_NAME]"
type input "[EMAIL_ADDRESS][DOMAIN_NAME]"
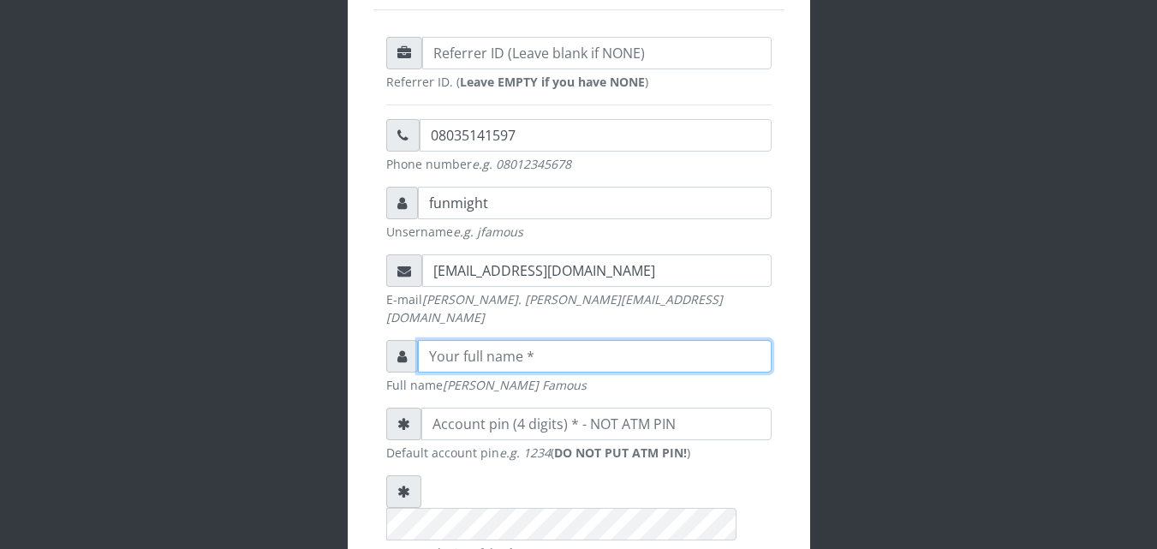
click at [456, 341] on input "text" at bounding box center [595, 356] width 354 height 33
type input "f"
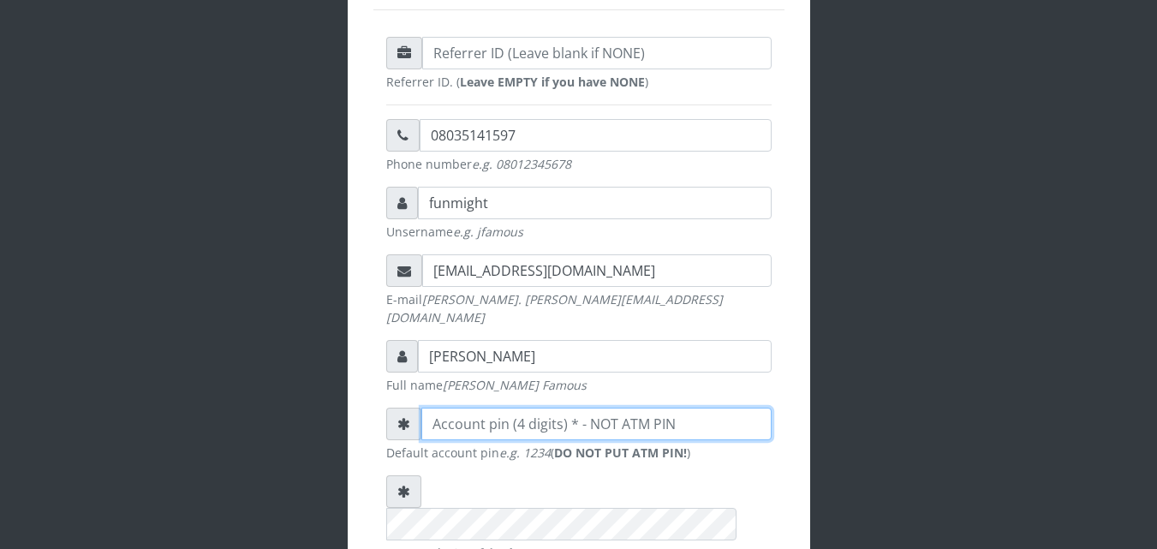
click at [491, 408] on input "number" at bounding box center [596, 424] width 350 height 33
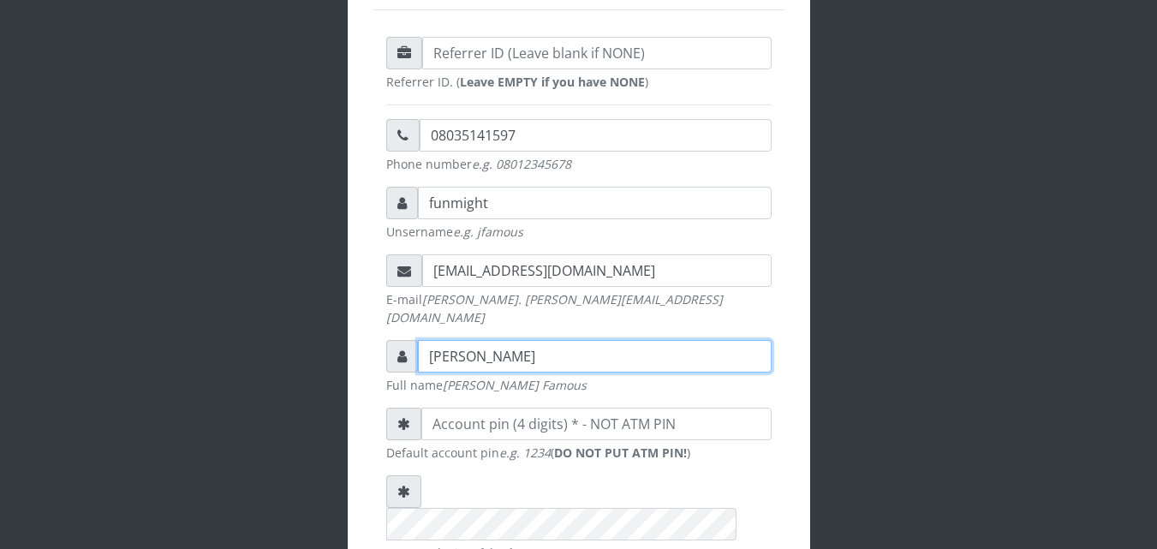
click at [583, 342] on input "adewusi funmilola" at bounding box center [595, 356] width 354 height 33
click at [484, 340] on input "adewusi funmilola abake" at bounding box center [595, 356] width 354 height 33
type input "funmilola abake"
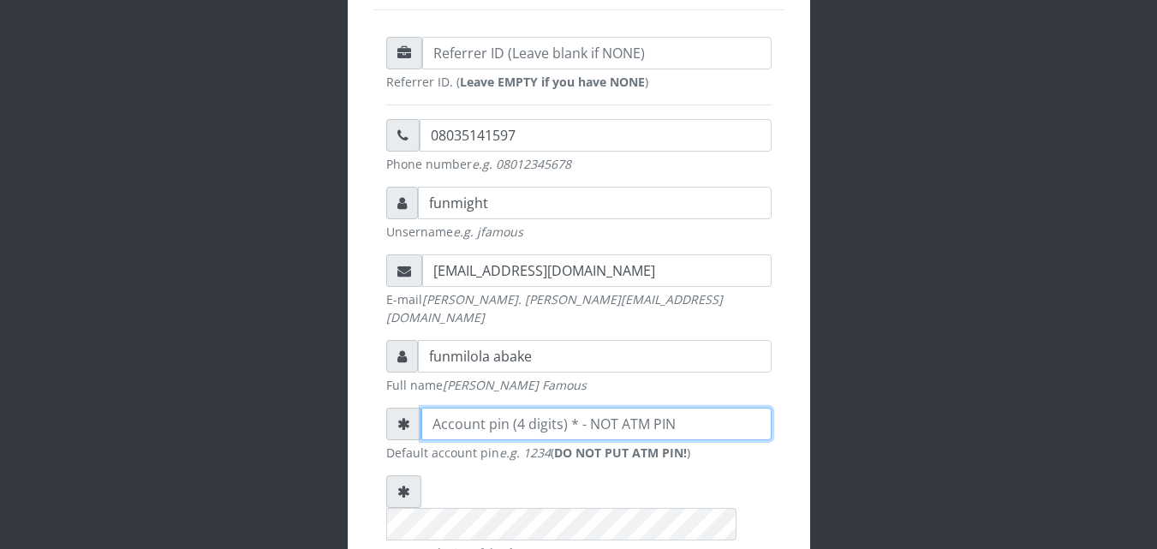
click at [462, 411] on input "number" at bounding box center [596, 424] width 350 height 33
click at [485, 408] on input "2324" at bounding box center [596, 424] width 350 height 33
type input "2"
type input "232423"
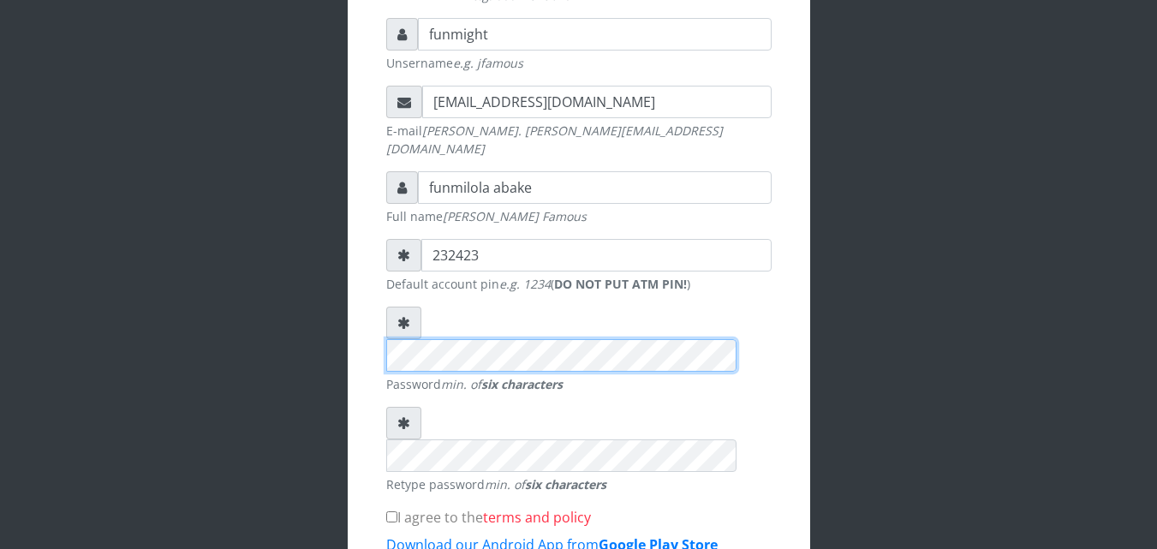
scroll to position [423, 0]
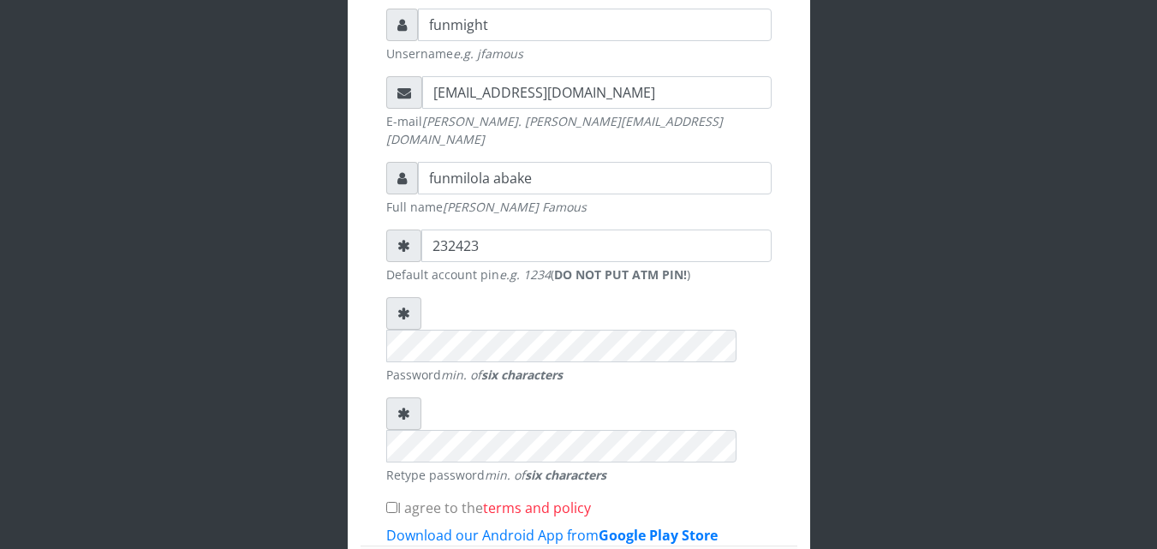
click at [392, 502] on input "I agree to the terms and policy" at bounding box center [391, 507] width 11 height 11
checkbox input "true"
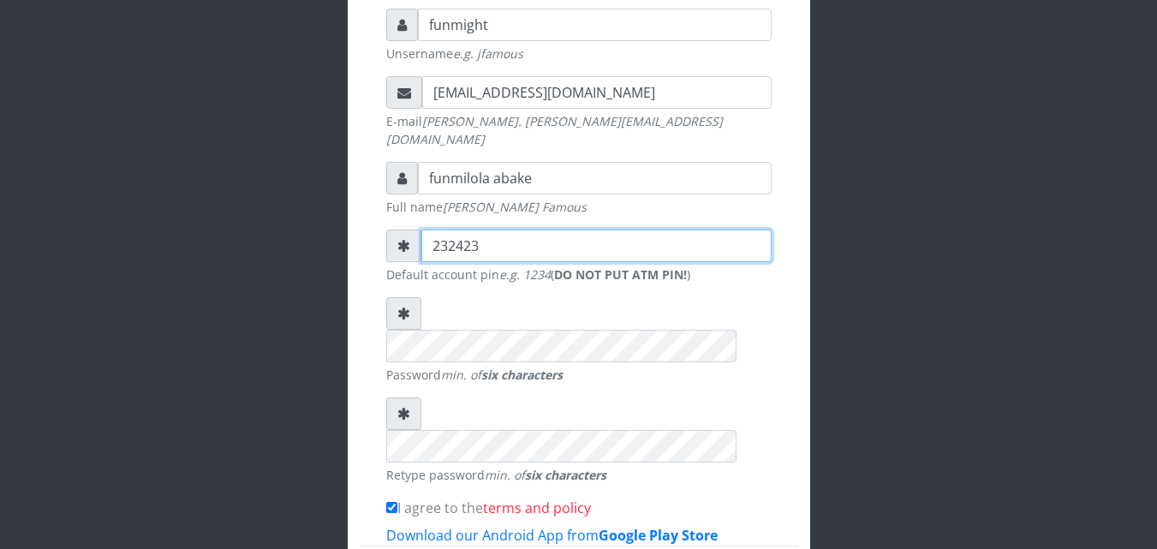
click at [485, 229] on input "232423" at bounding box center [596, 245] width 350 height 33
type input "2"
type input "4545"
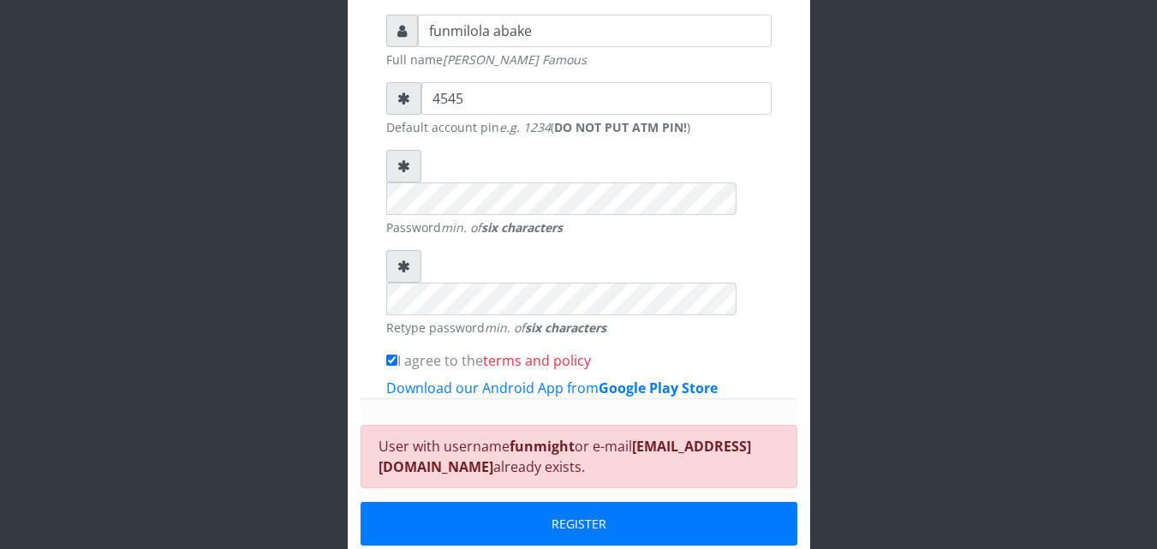
scroll to position [576, 0]
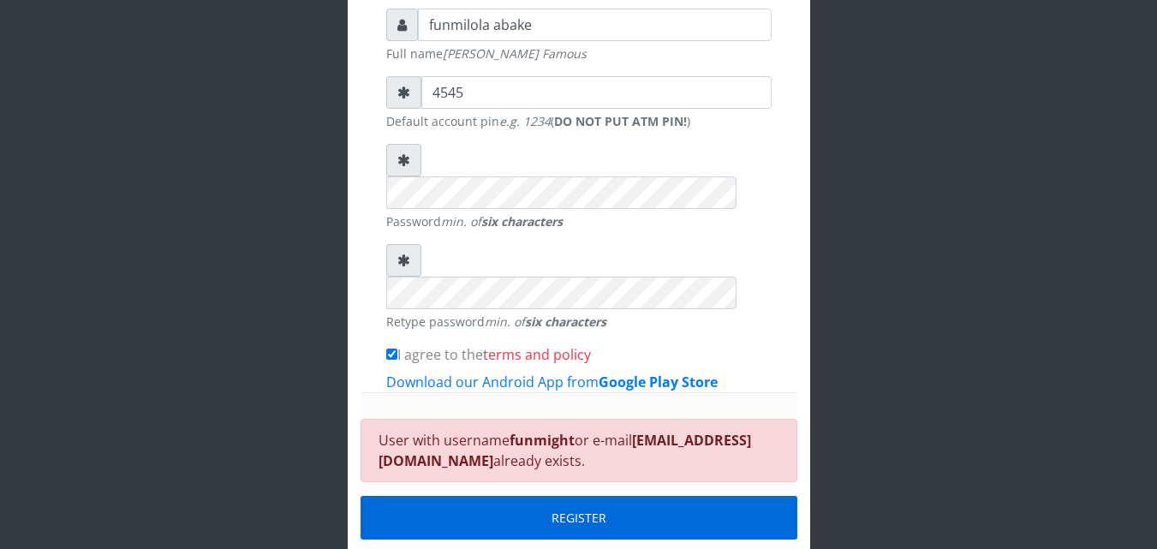
click at [612, 496] on button "REGISTER" at bounding box center [578, 518] width 437 height 44
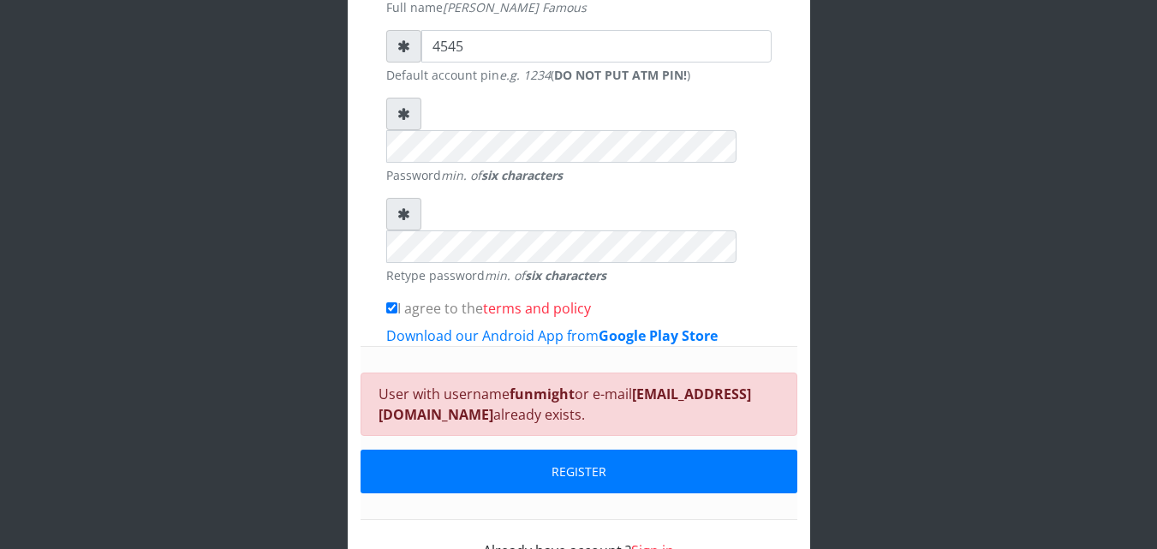
scroll to position [626, 0]
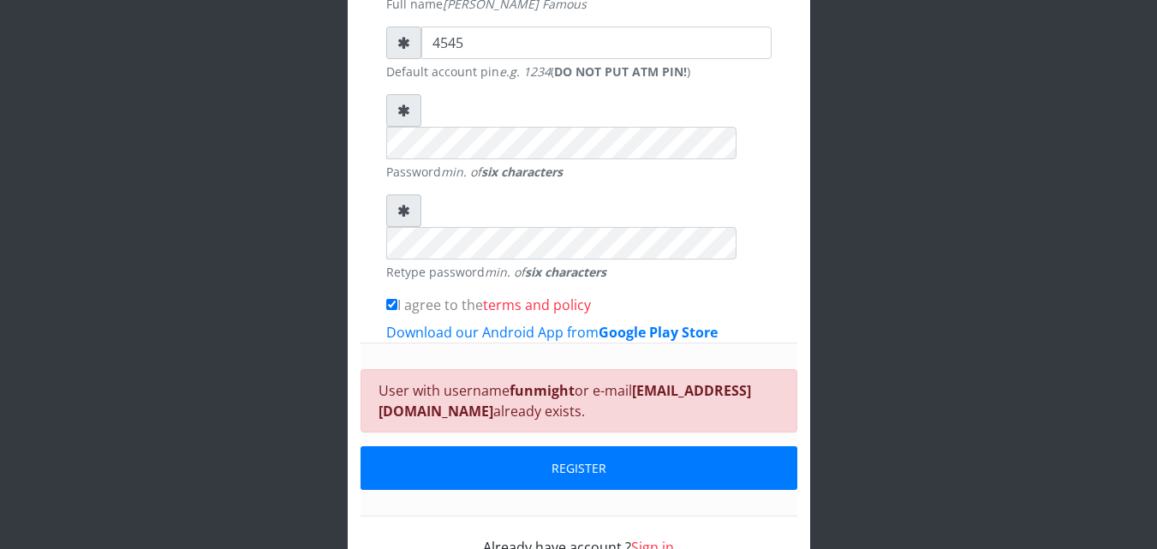
click at [647, 538] on link "Sign in" at bounding box center [652, 547] width 43 height 19
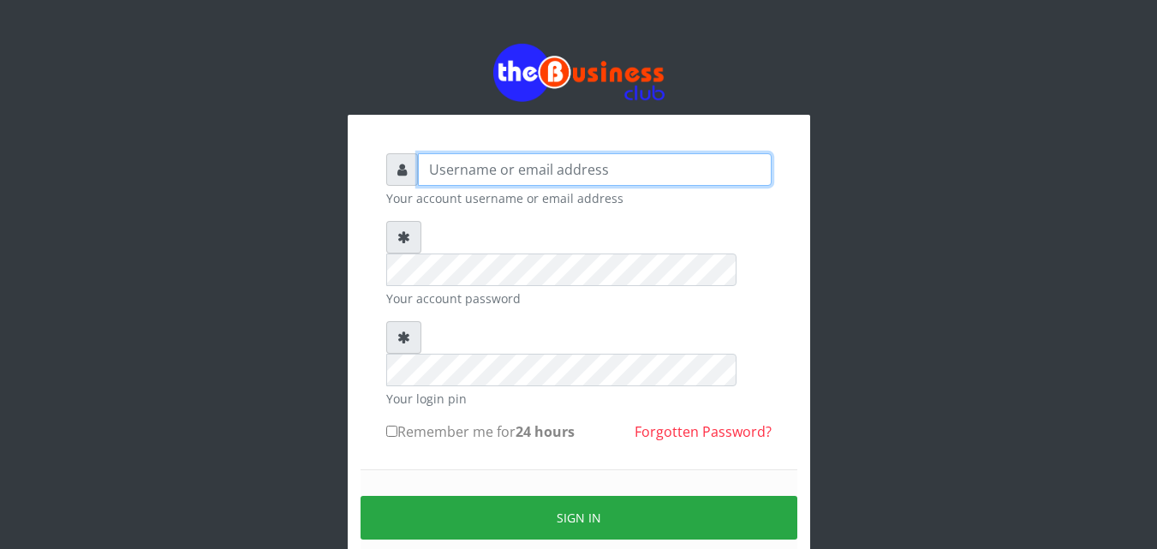
click at [569, 167] on input "text" at bounding box center [595, 169] width 354 height 33
paste input "[EMAIL_ADDRESS][DOMAIN_NAME]"
type input "[EMAIL_ADDRESS][DOMAIN_NAME]"
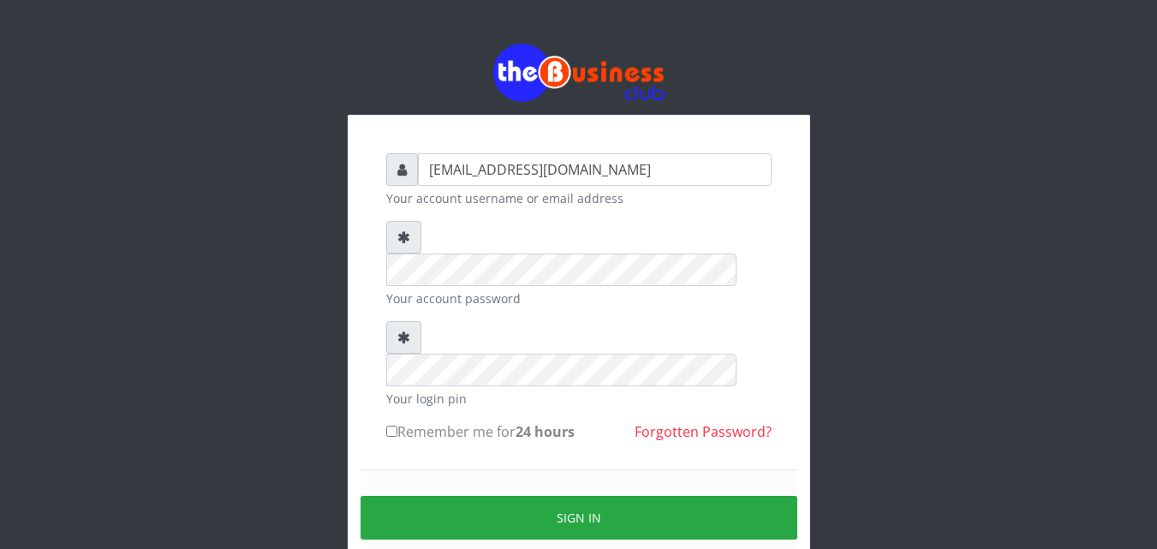
click at [390, 425] on input "Remember me for 24 hours" at bounding box center [391, 430] width 11 height 11
checkbox input "true"
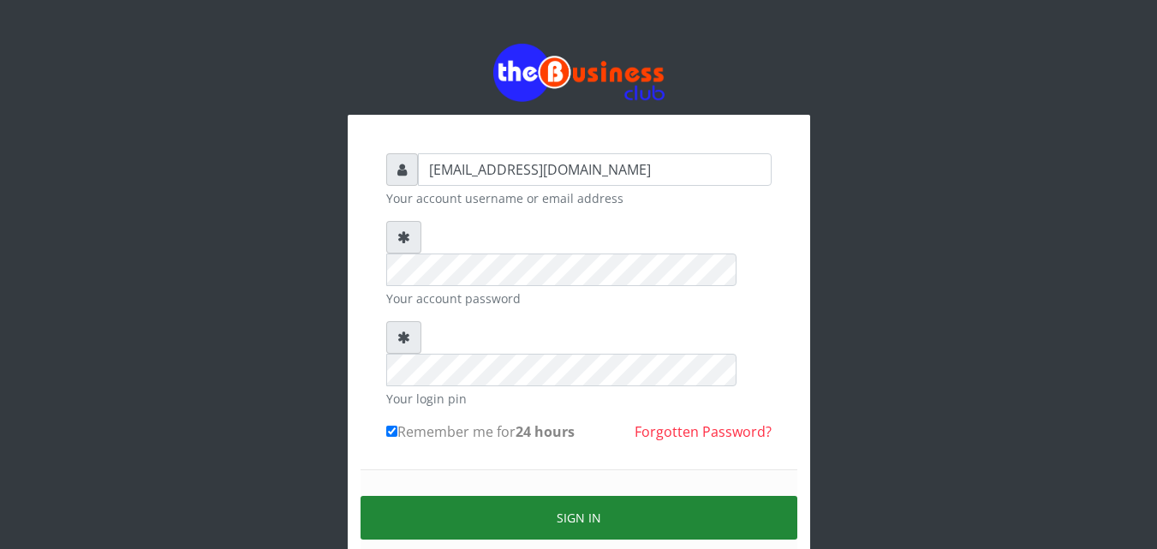
click at [508, 496] on button "Sign in" at bounding box center [578, 518] width 437 height 44
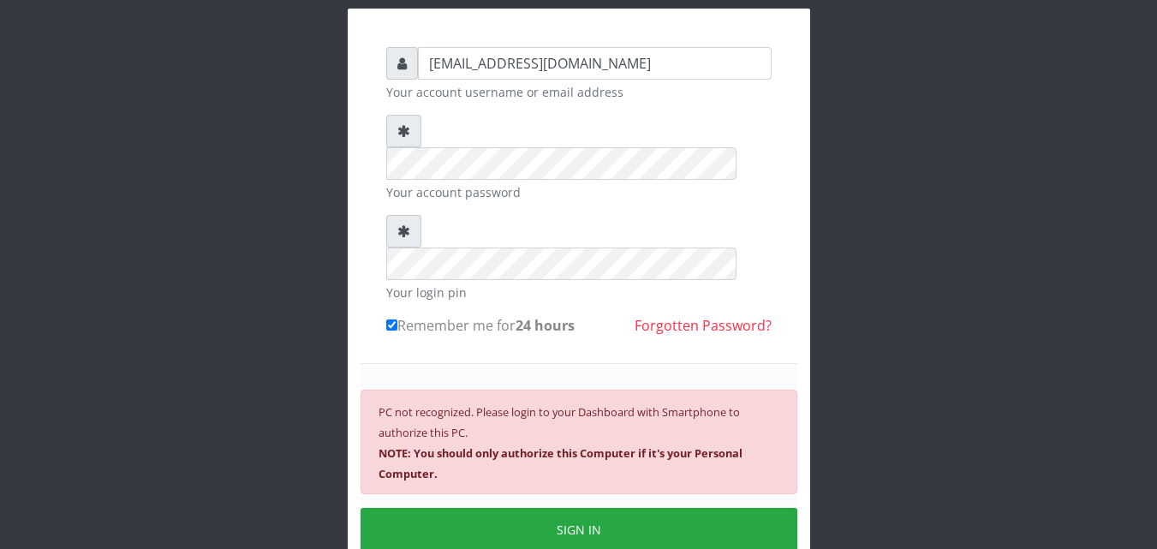
scroll to position [108, 0]
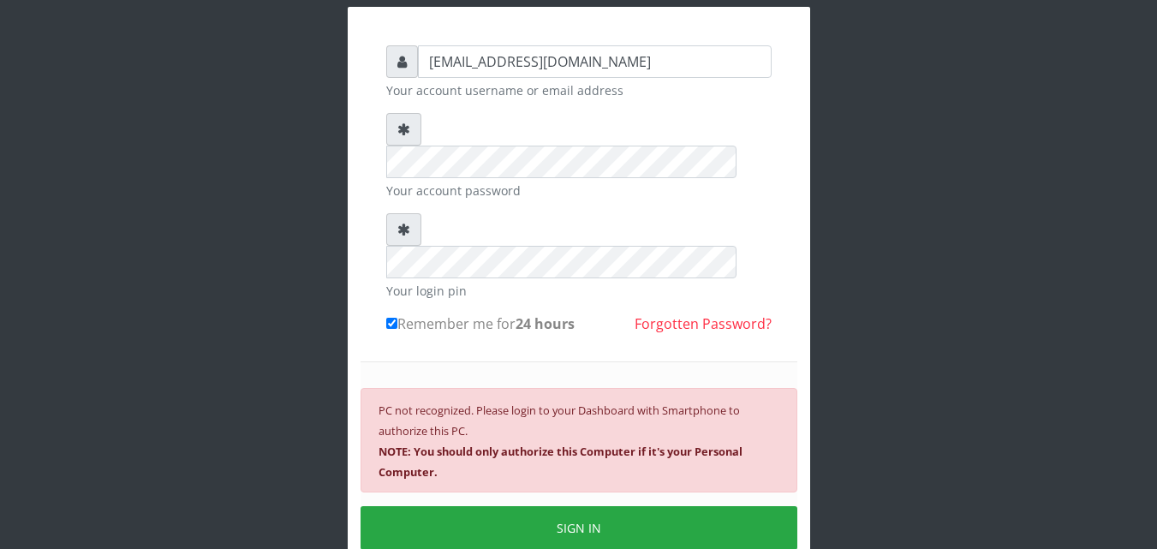
click at [565, 388] on div "PC not recognized. Please login to your Dashboard with Smartphone to authorize …" at bounding box center [578, 440] width 437 height 104
click at [395, 443] on b "NOTE: You should only authorize this Computer if it's your Personal Computer." at bounding box center [560, 461] width 364 height 36
click at [485, 388] on div "PC not recognized. Please login to your Dashboard with Smartphone to authorize …" at bounding box center [578, 440] width 437 height 104
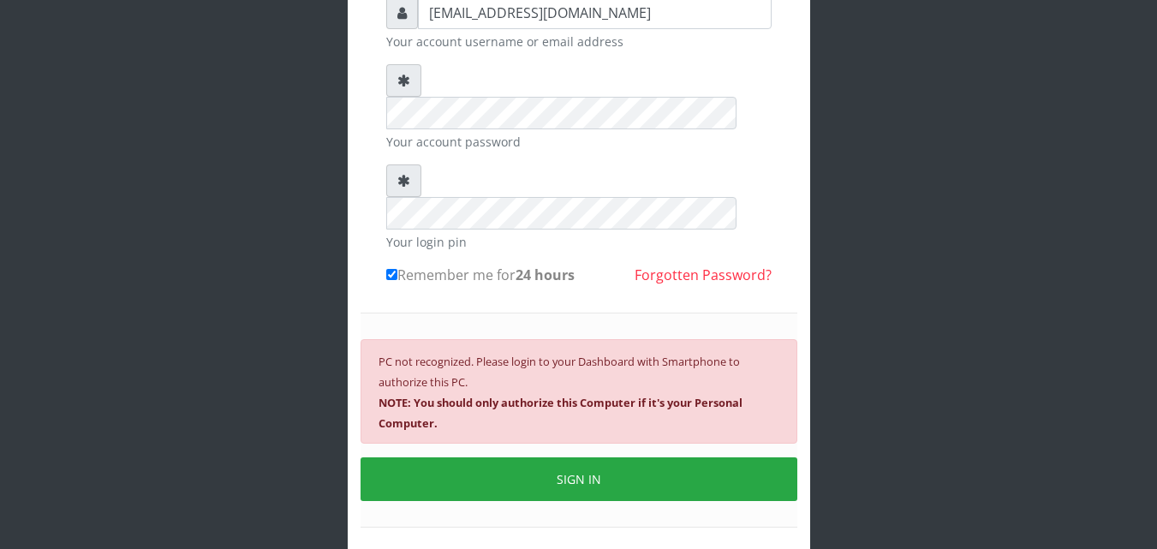
scroll to position [185, 0]
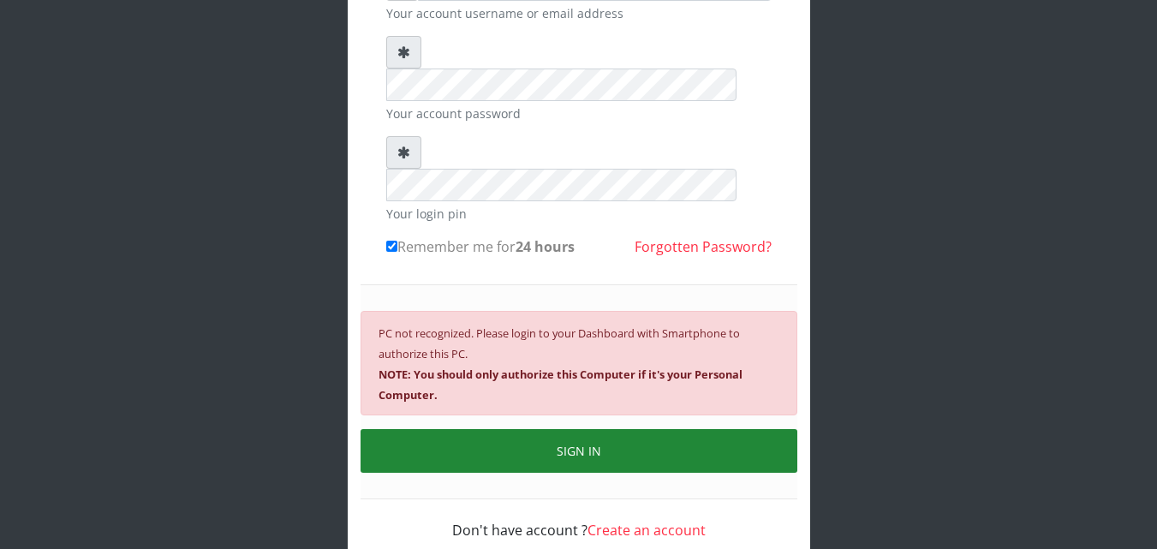
click at [658, 429] on button "SIGN IN" at bounding box center [578, 451] width 437 height 44
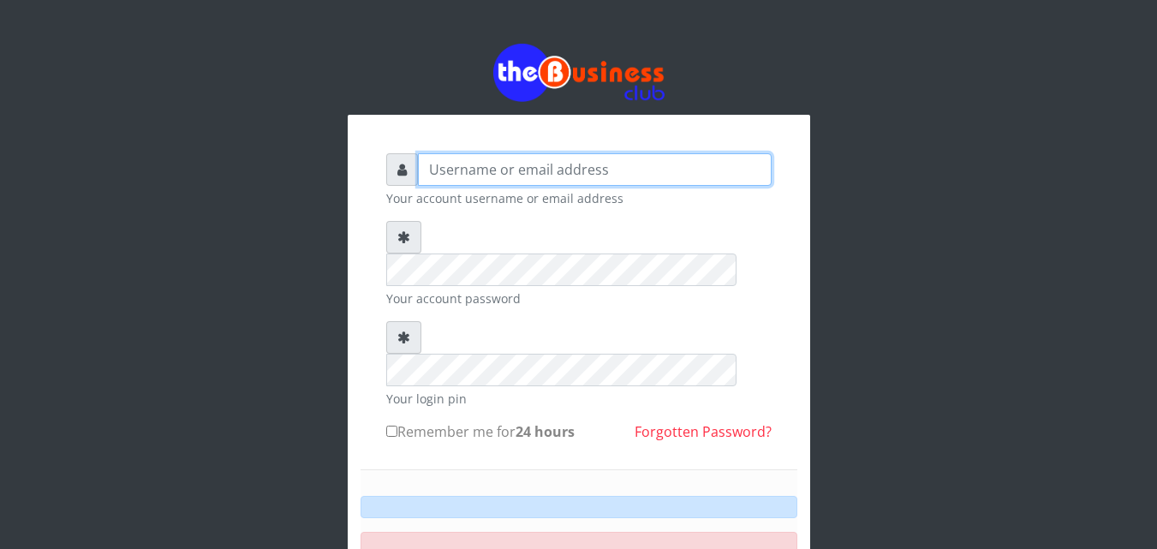
click at [582, 160] on input "text" at bounding box center [595, 169] width 354 height 33
paste input "[EMAIL_ADDRESS][DOMAIN_NAME]"
type input "[EMAIL_ADDRESS][DOMAIN_NAME]"
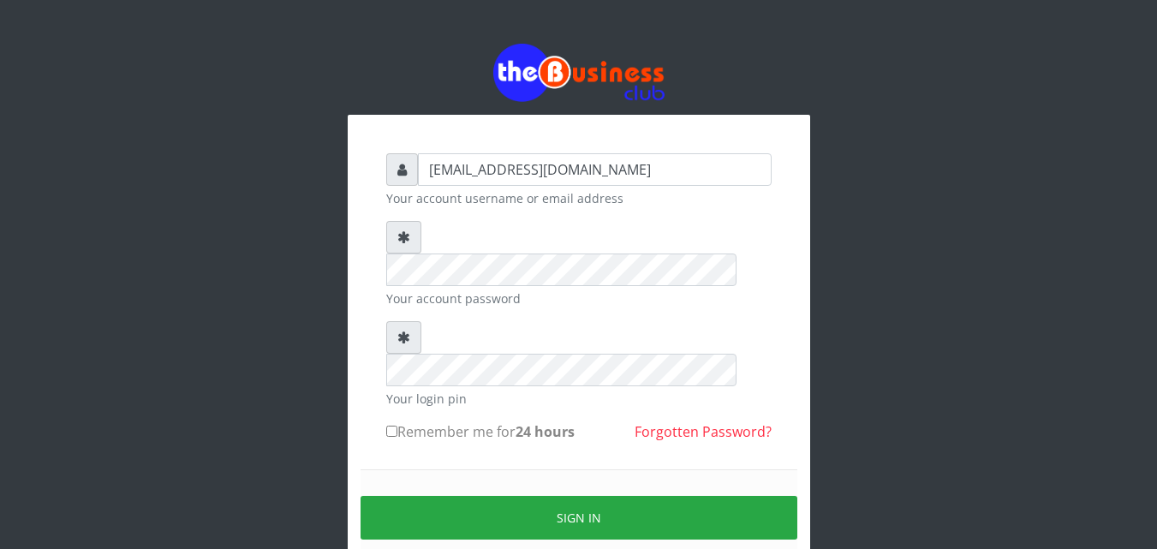
click at [390, 425] on input "Remember me for 24 hours" at bounding box center [391, 430] width 11 height 11
checkbox input "true"
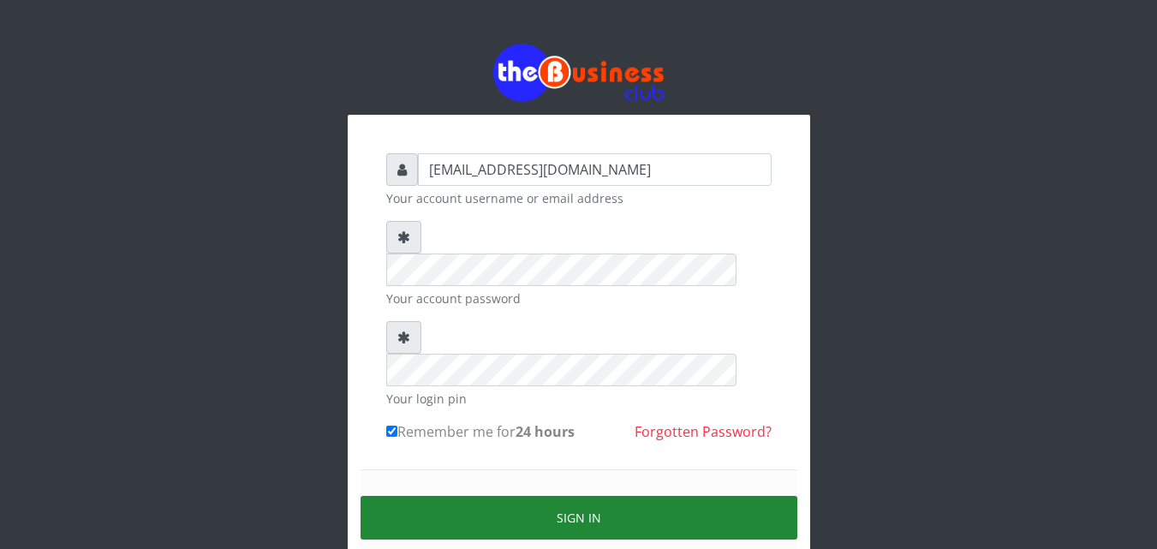
click at [555, 496] on button "Sign in" at bounding box center [578, 518] width 437 height 44
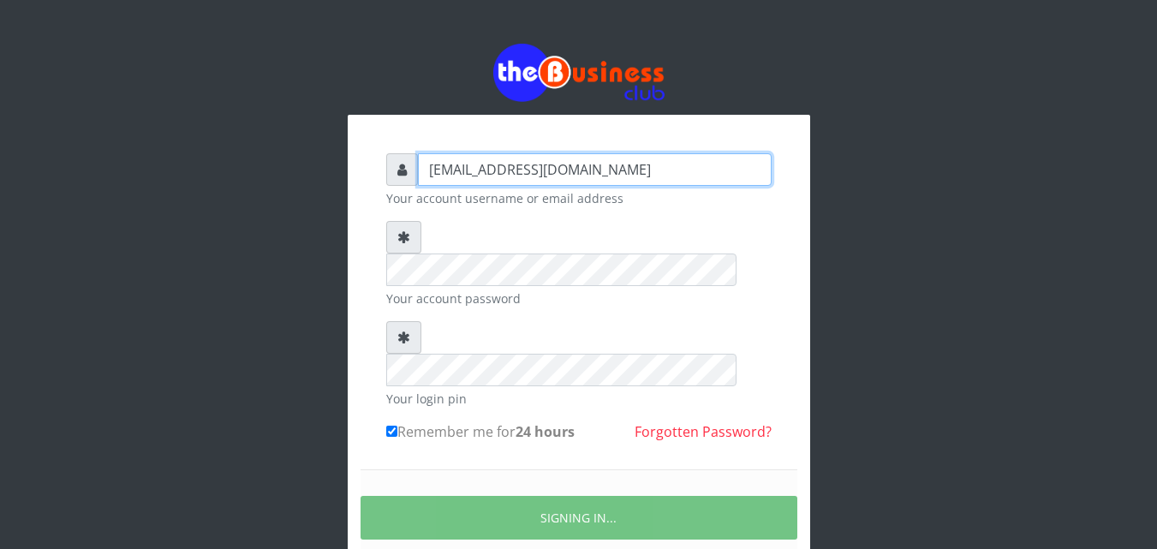
click at [650, 170] on input "[EMAIL_ADDRESS][DOMAIN_NAME]" at bounding box center [595, 169] width 354 height 33
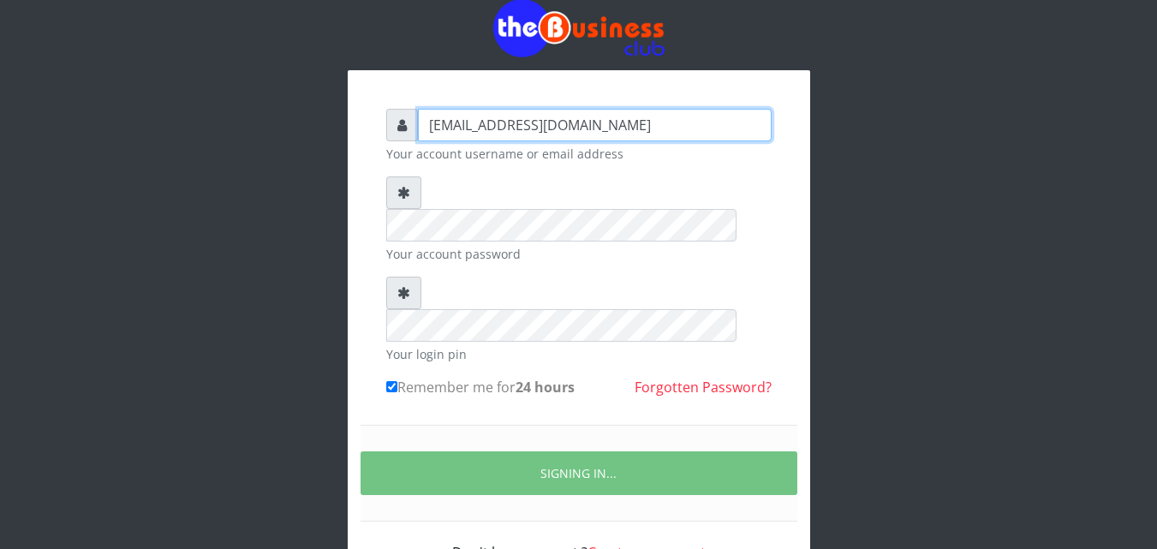
scroll to position [67, 0]
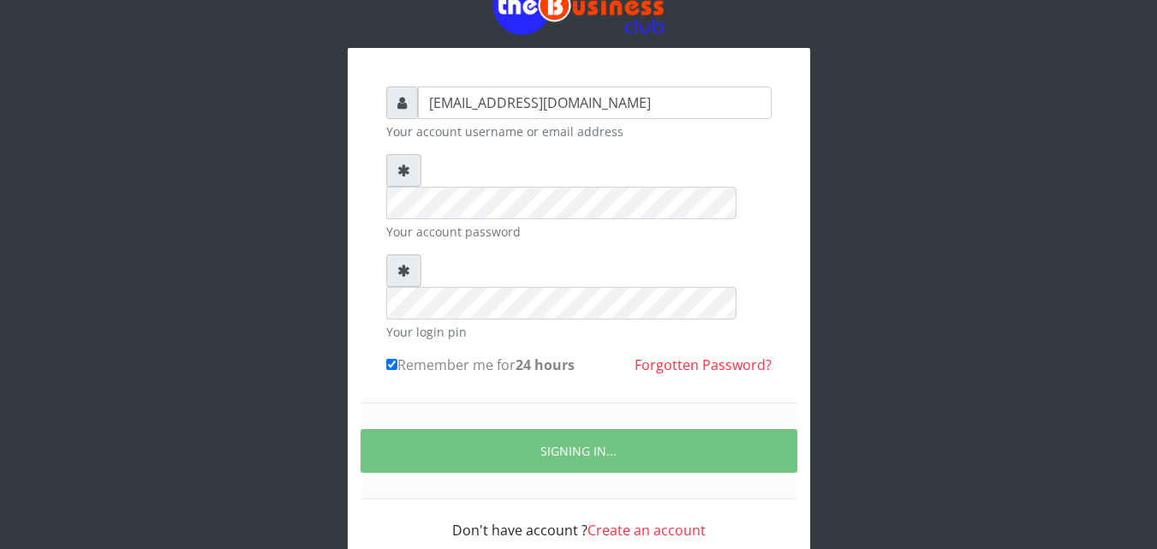
click at [1037, 45] on div "[EMAIL_ADDRESS][DOMAIN_NAME] Your account username or email address Your accoun…" at bounding box center [579, 273] width 976 height 681
click at [610, 521] on link "Create an account" at bounding box center [646, 530] width 118 height 19
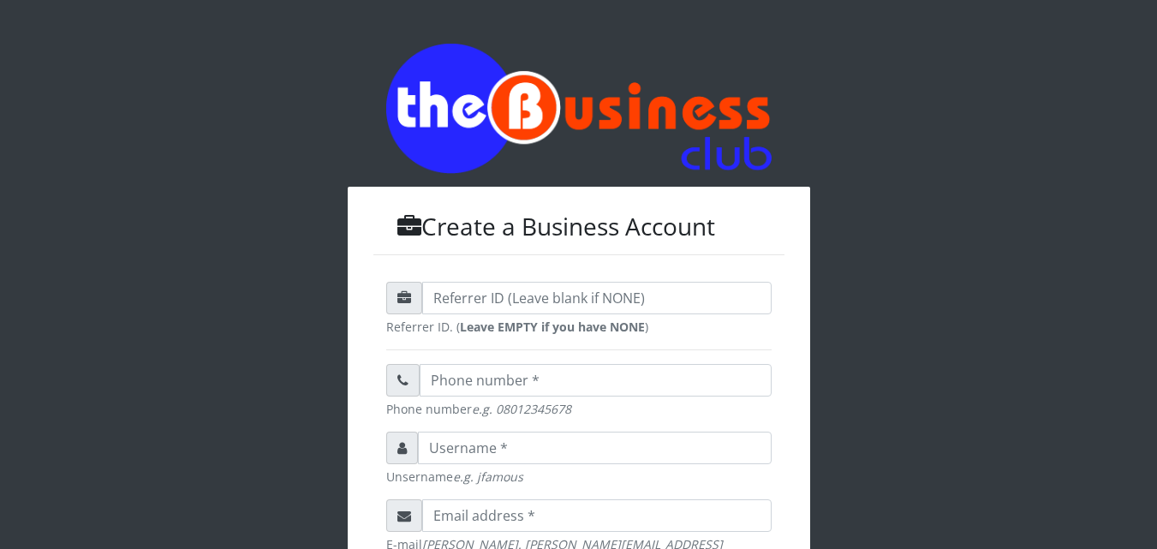
drag, startPoint x: 1163, startPoint y: 201, endPoint x: 1143, endPoint y: 85, distance: 118.2
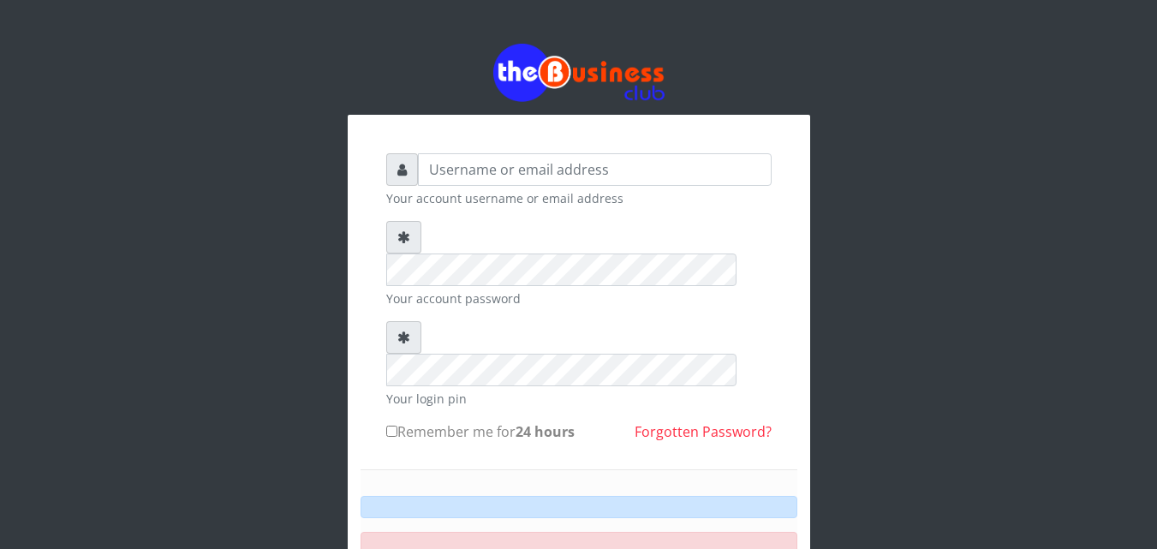
scroll to position [67, 0]
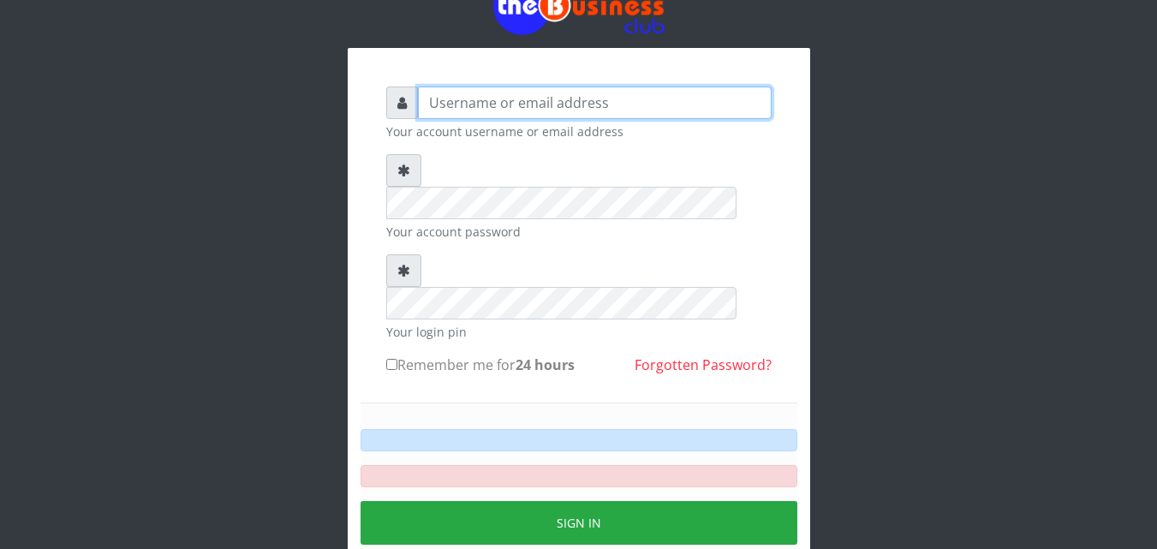
click at [476, 97] on input "text" at bounding box center [595, 102] width 354 height 33
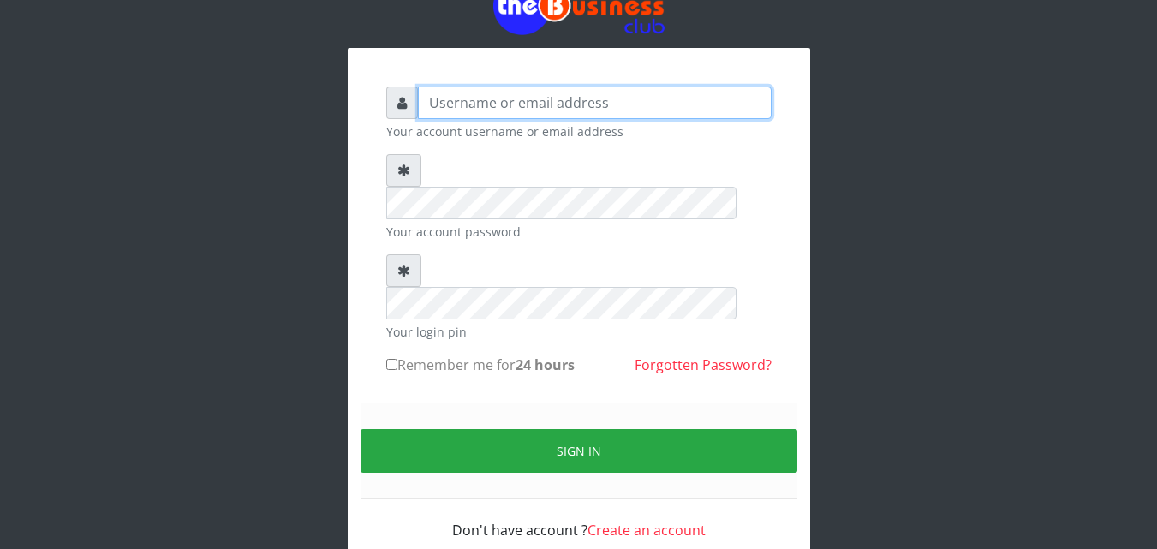
paste input "[EMAIL_ADDRESS][DOMAIN_NAME]"
type input "[EMAIL_ADDRESS][DOMAIN_NAME]"
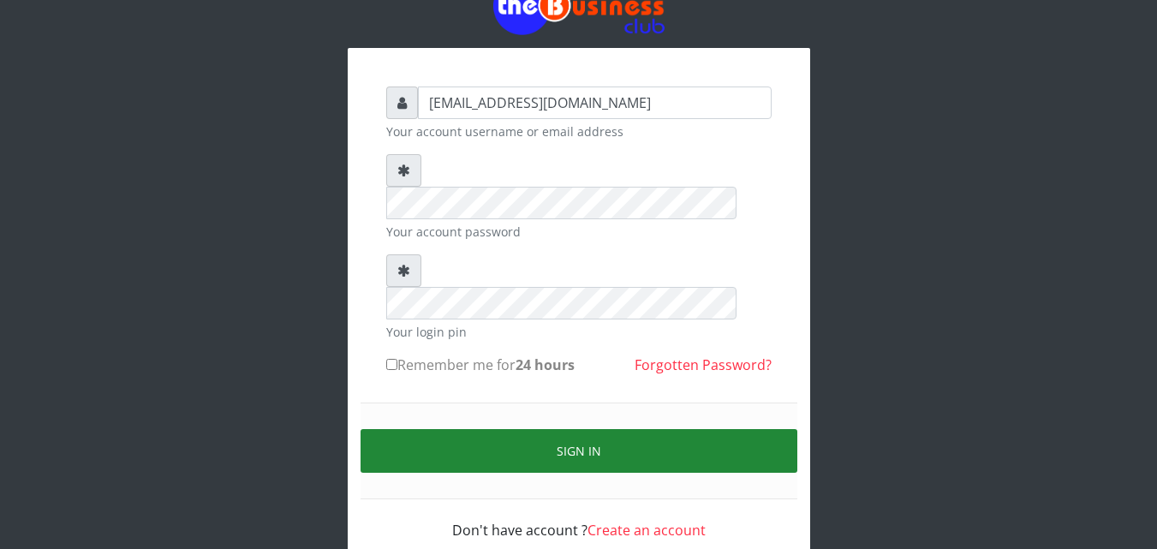
click at [554, 429] on button "Sign in" at bounding box center [578, 451] width 437 height 44
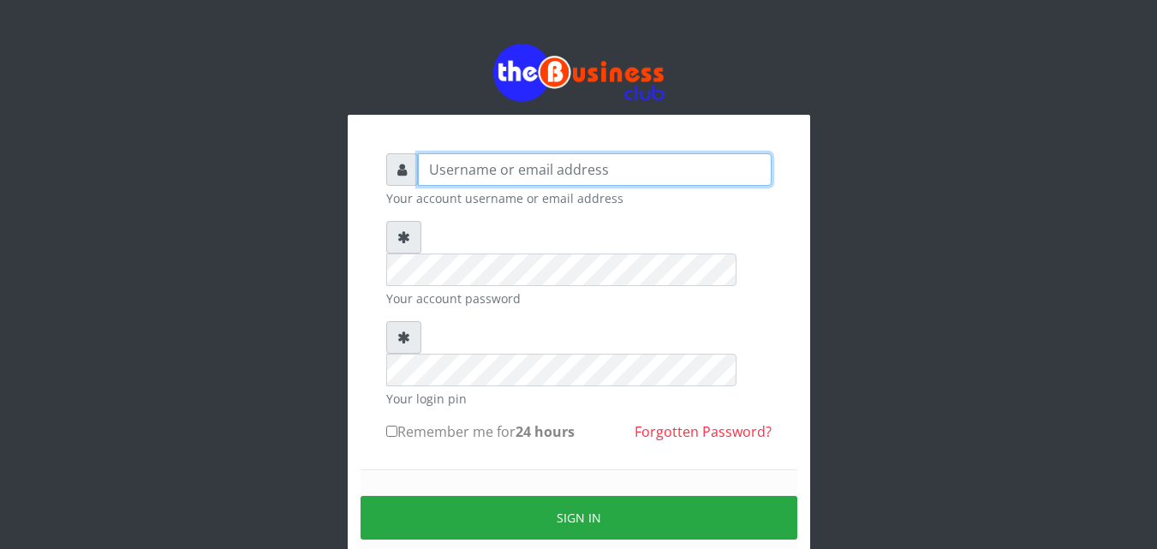
click at [533, 172] on input "text" at bounding box center [595, 169] width 354 height 33
paste input "[EMAIL_ADDRESS][DOMAIN_NAME]"
type input "[EMAIL_ADDRESS][DOMAIN_NAME]"
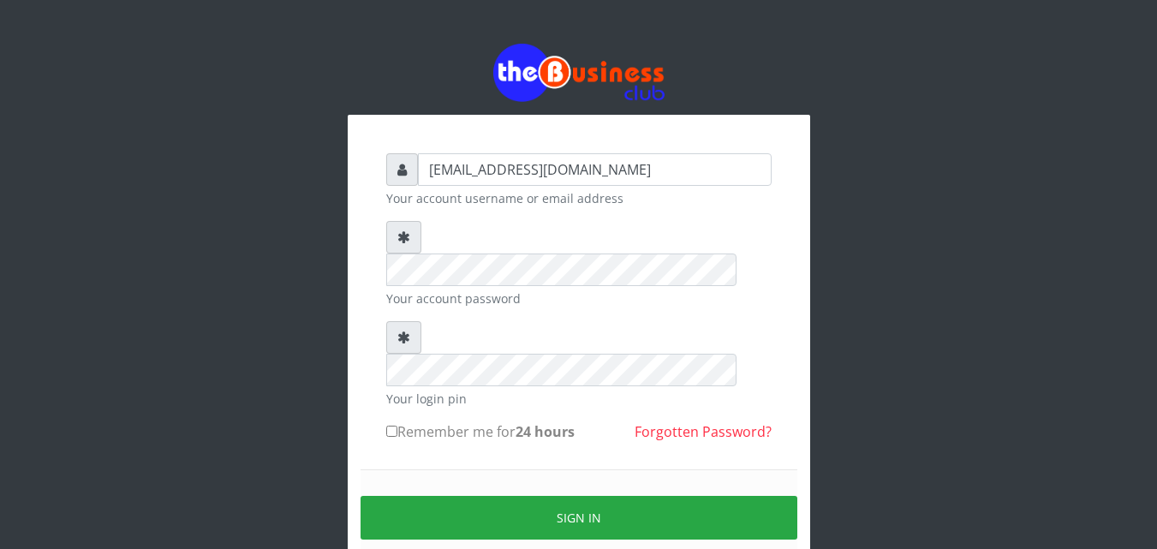
click at [390, 425] on input "Remember me for 24 hours" at bounding box center [391, 430] width 11 height 11
checkbox input "true"
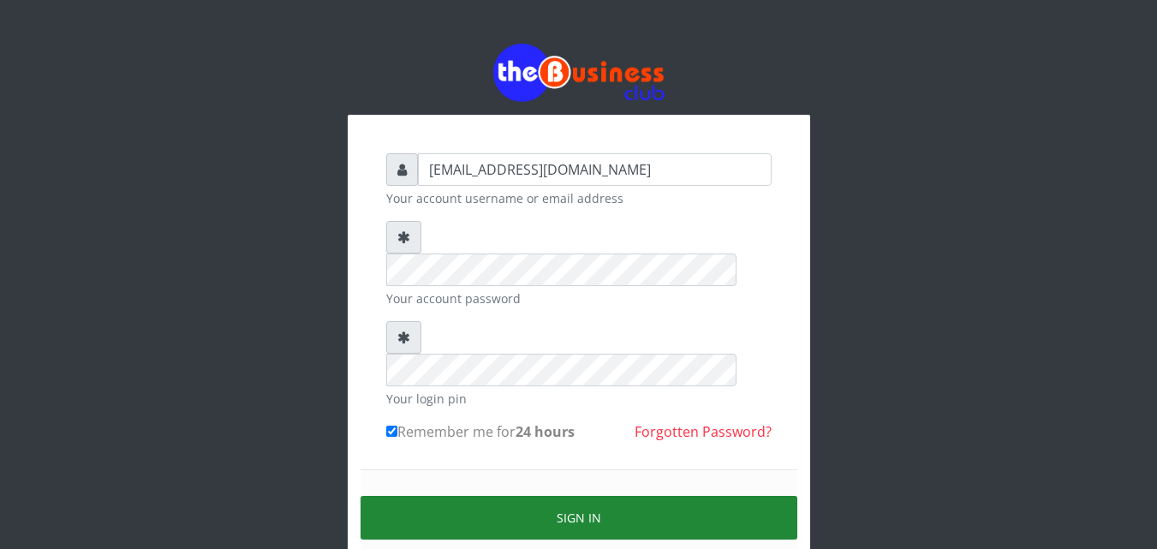
click at [532, 496] on button "Sign in" at bounding box center [578, 518] width 437 height 44
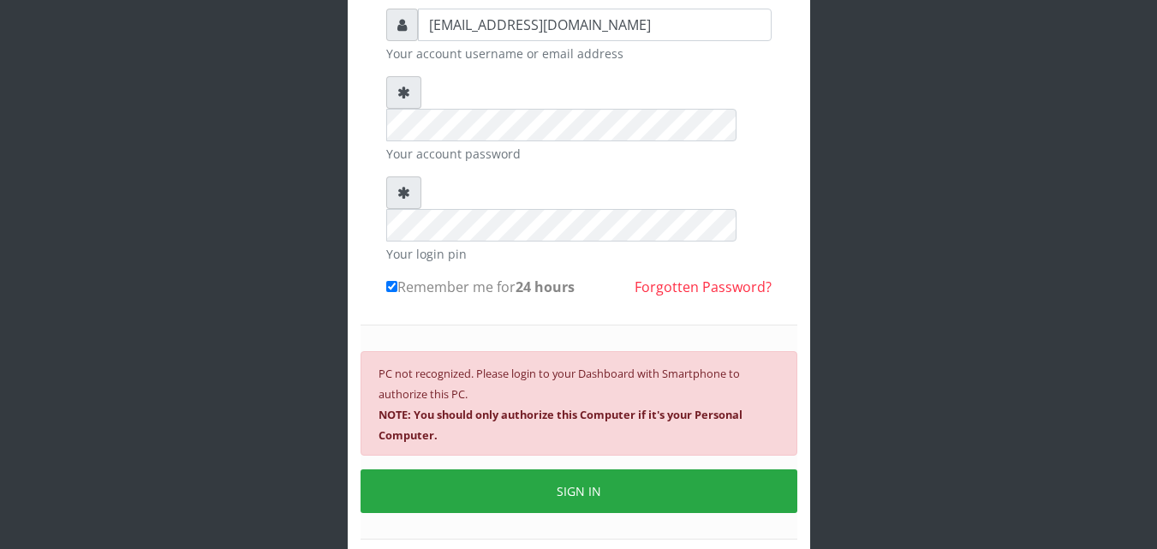
scroll to position [146, 0]
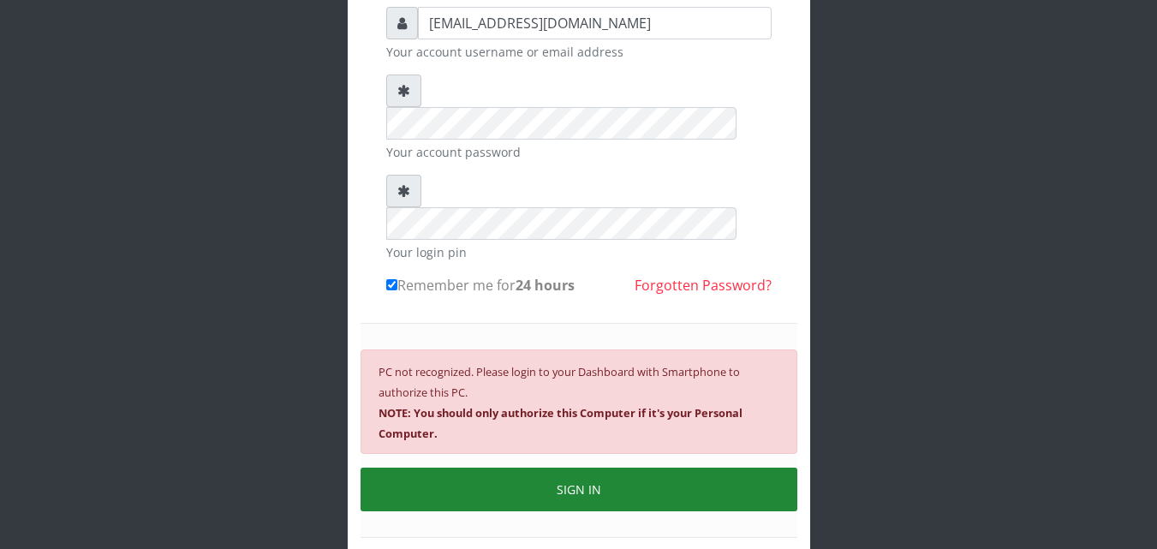
click at [640, 467] on button "SIGN IN" at bounding box center [578, 489] width 437 height 44
